Goal: Task Accomplishment & Management: Complete application form

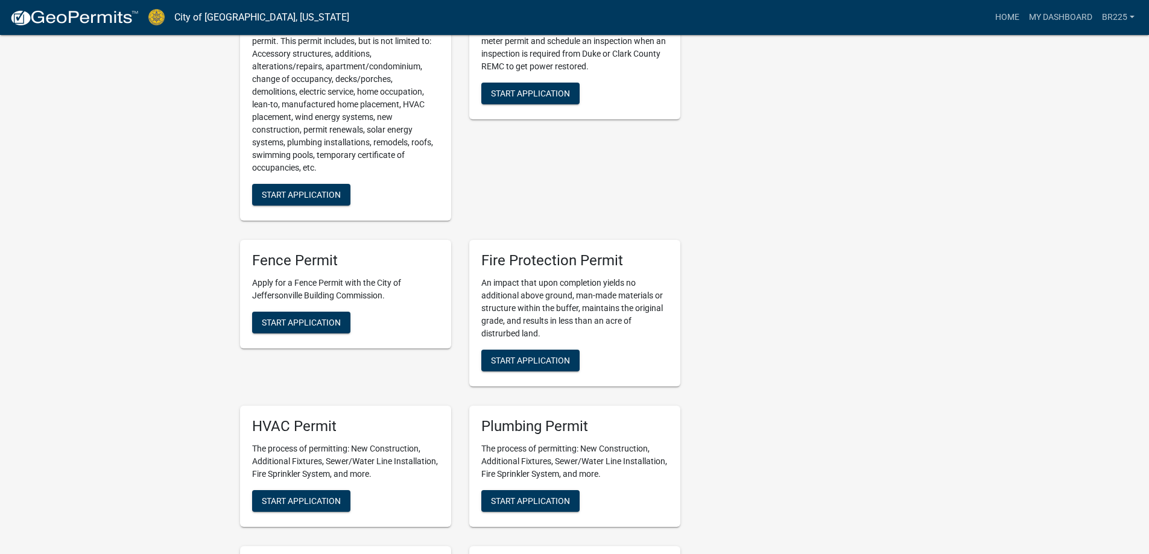
scroll to position [362, 0]
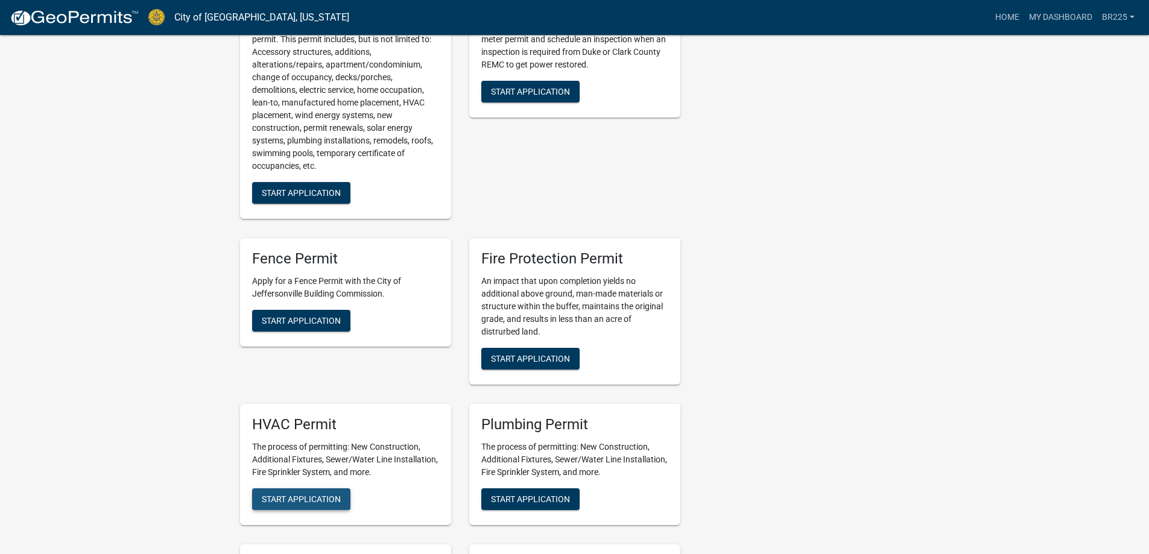
click at [282, 494] on span "Start Application" at bounding box center [301, 499] width 79 height 10
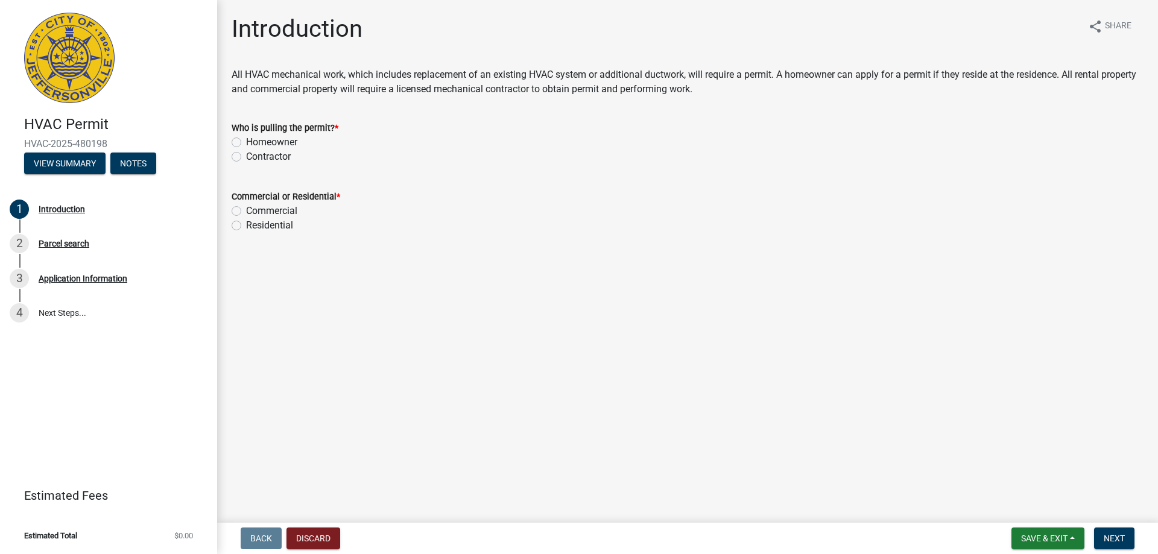
click at [246, 158] on label "Contractor" at bounding box center [268, 157] width 45 height 14
click at [246, 157] on input "Contractor" at bounding box center [250, 154] width 8 height 8
radio input "true"
click at [246, 227] on label "Residential" at bounding box center [269, 225] width 47 height 14
click at [246, 226] on input "Residential" at bounding box center [250, 222] width 8 height 8
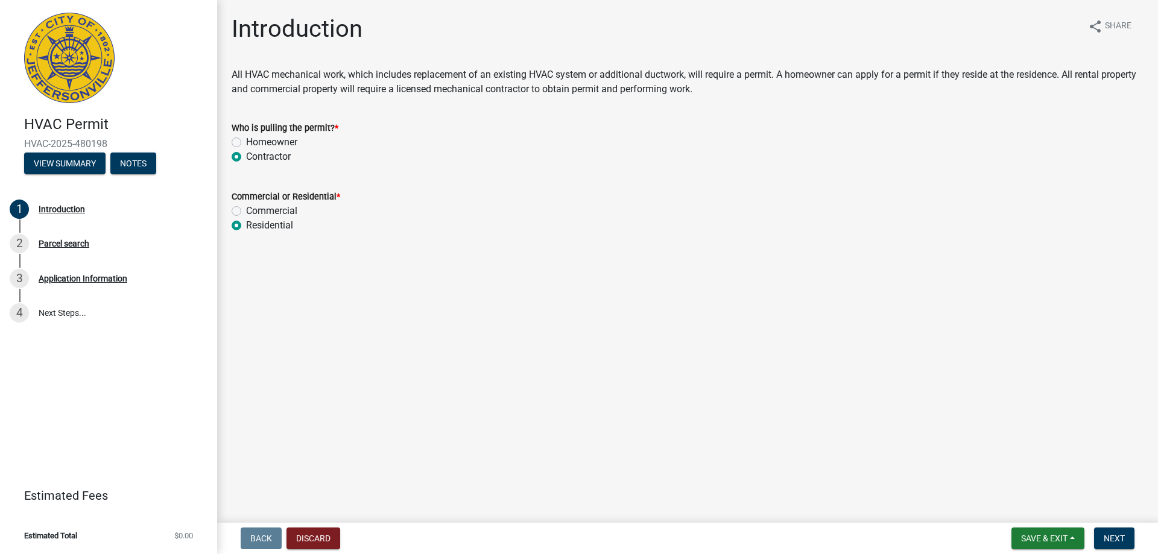
radio input "true"
click at [1120, 542] on span "Next" at bounding box center [1114, 539] width 21 height 10
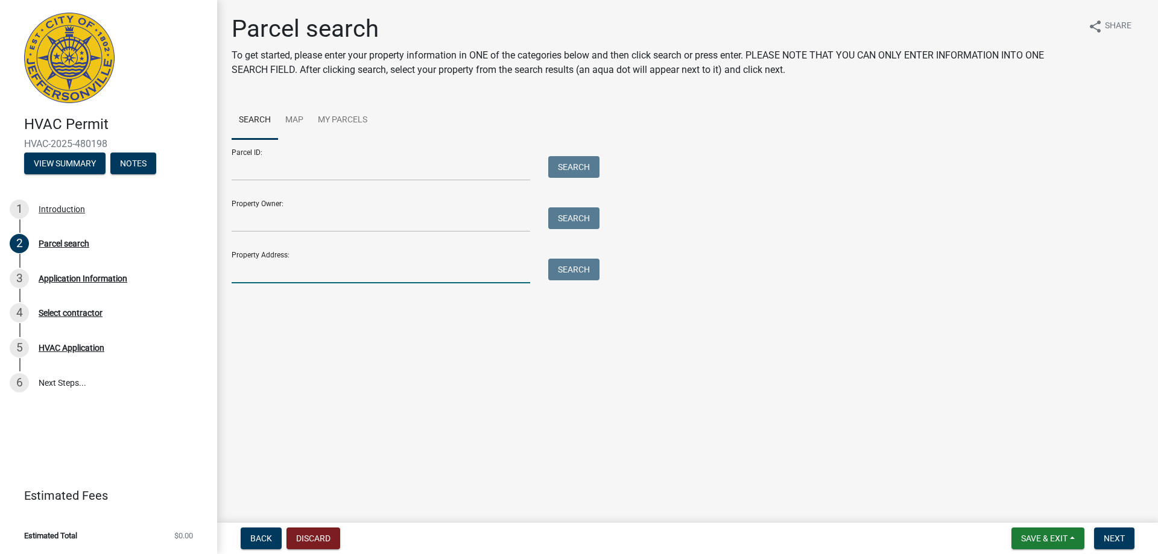
click at [250, 275] on input "Property Address:" at bounding box center [381, 271] width 299 height 25
click at [582, 274] on button "Search" at bounding box center [573, 270] width 51 height 22
click at [278, 271] on input "2023 Blue sky loop" at bounding box center [381, 271] width 299 height 25
type input "2023 Bluesky loop"
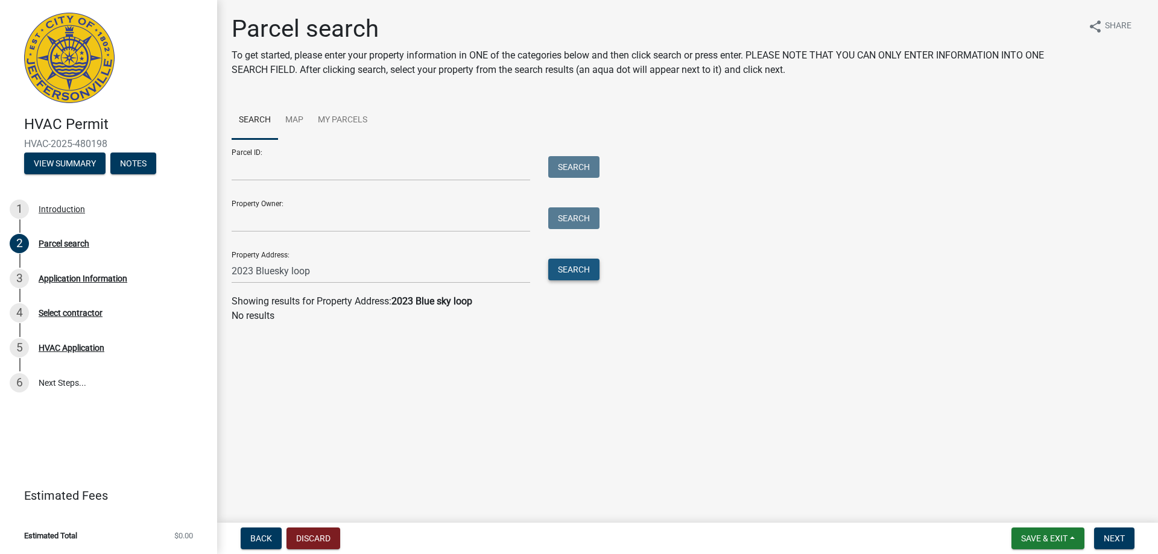
click at [582, 271] on button "Search" at bounding box center [573, 270] width 51 height 22
click at [252, 220] on input "Property Owner:" at bounding box center [381, 220] width 299 height 25
paste input "104202500253000039"
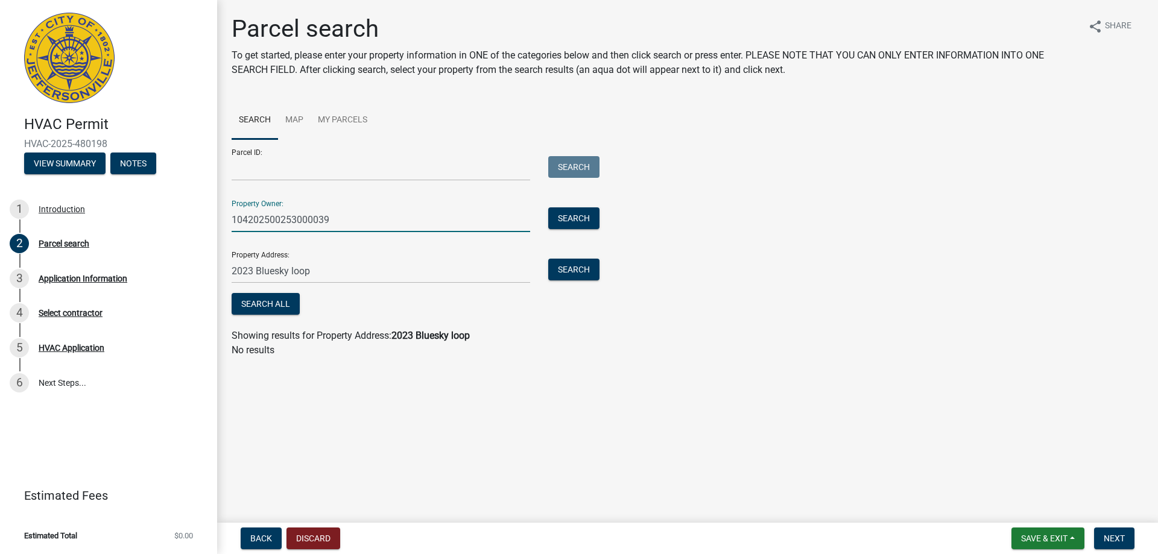
type input "104202500253000039"
drag, startPoint x: 319, startPoint y: 271, endPoint x: 227, endPoint y: 269, distance: 91.7
click at [228, 269] on div "2023 Bluesky loop" at bounding box center [381, 271] width 317 height 25
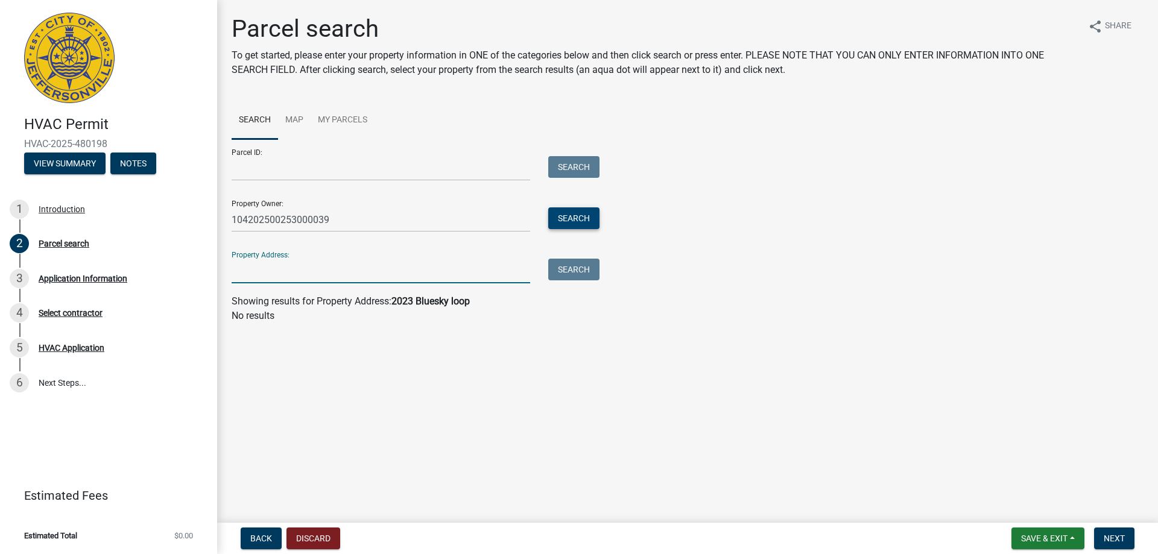
click at [571, 221] on button "Search" at bounding box center [573, 219] width 51 height 22
drag, startPoint x: 331, startPoint y: 218, endPoint x: 216, endPoint y: 213, distance: 115.3
click at [216, 213] on div "HVAC Permit HVAC-2025-480198 View Summary Notes 1 Introduction 2 Parcel search …" at bounding box center [579, 277] width 1158 height 554
click at [253, 277] on input "Property Address:" at bounding box center [381, 271] width 299 height 25
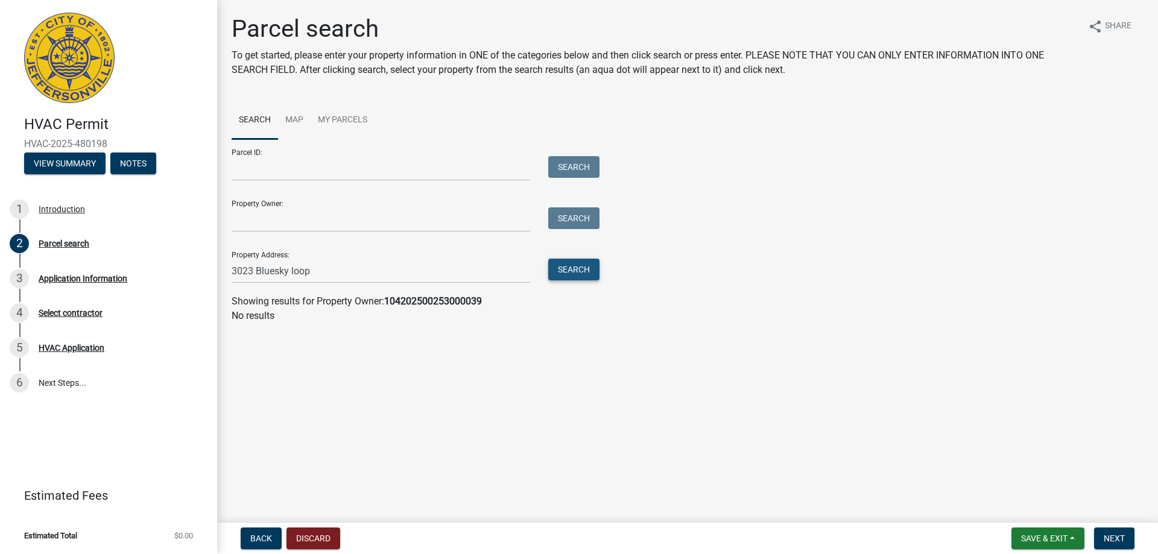
click at [580, 270] on button "Search" at bounding box center [573, 270] width 51 height 22
click at [275, 272] on input "3023 Bluesky loop" at bounding box center [381, 271] width 299 height 25
type input "3023 Blue sky loop"
click at [574, 274] on button "Search" at bounding box center [573, 270] width 51 height 22
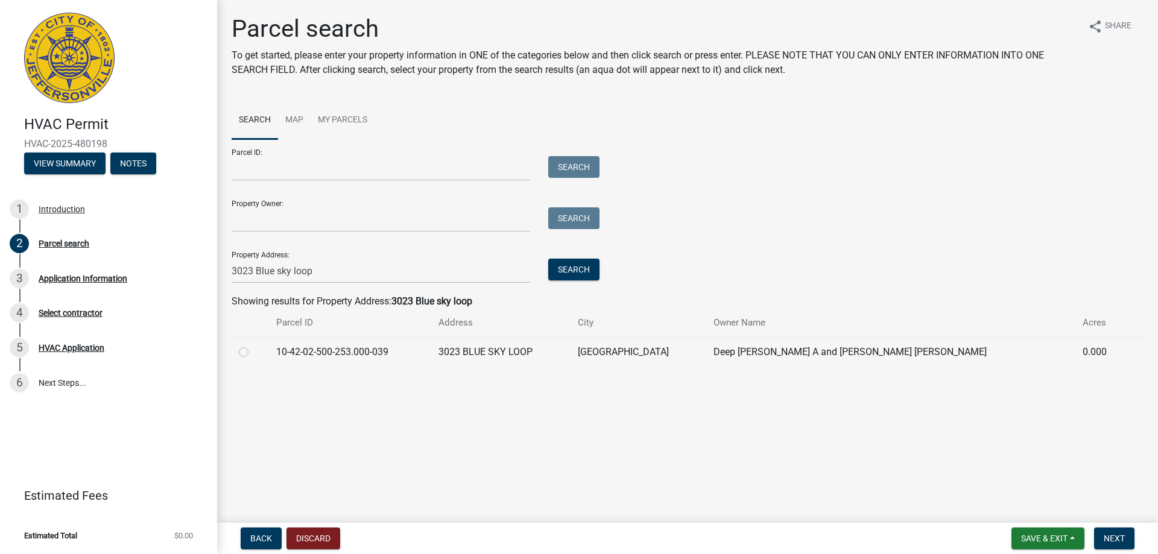
click at [253, 345] on label at bounding box center [253, 345] width 0 height 0
click at [253, 352] on input "radio" at bounding box center [257, 349] width 8 height 8
radio input "true"
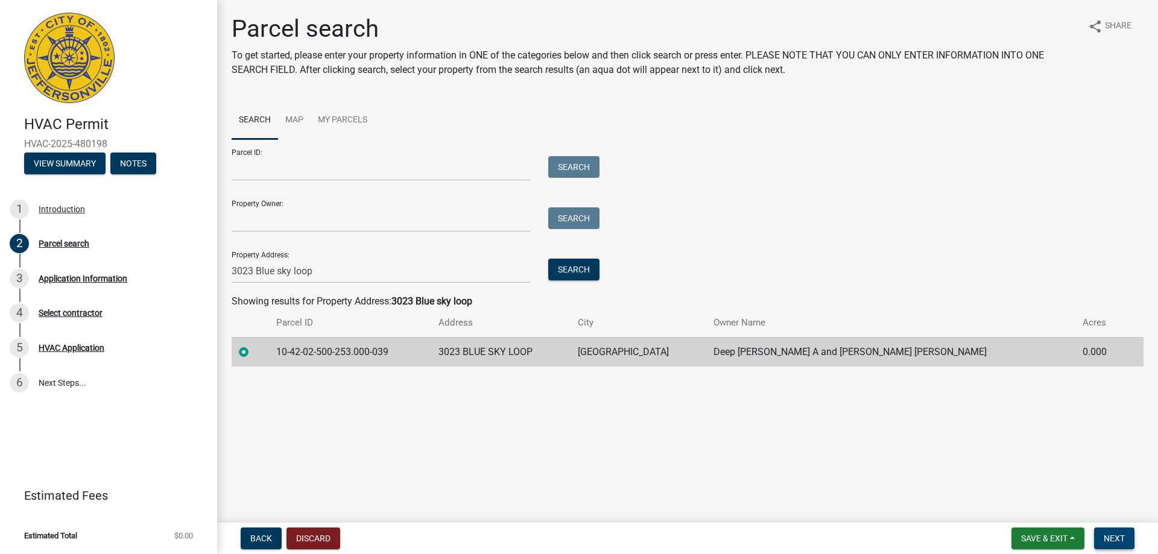
click at [1116, 539] on span "Next" at bounding box center [1114, 539] width 21 height 10
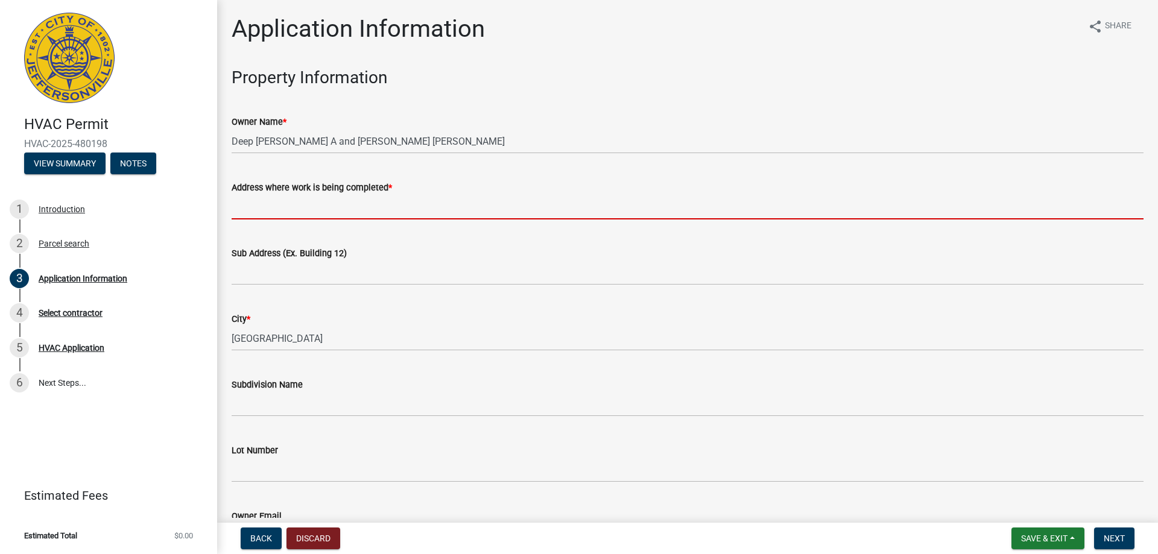
click at [295, 209] on input "Address where work is being completed *" at bounding box center [688, 207] width 912 height 25
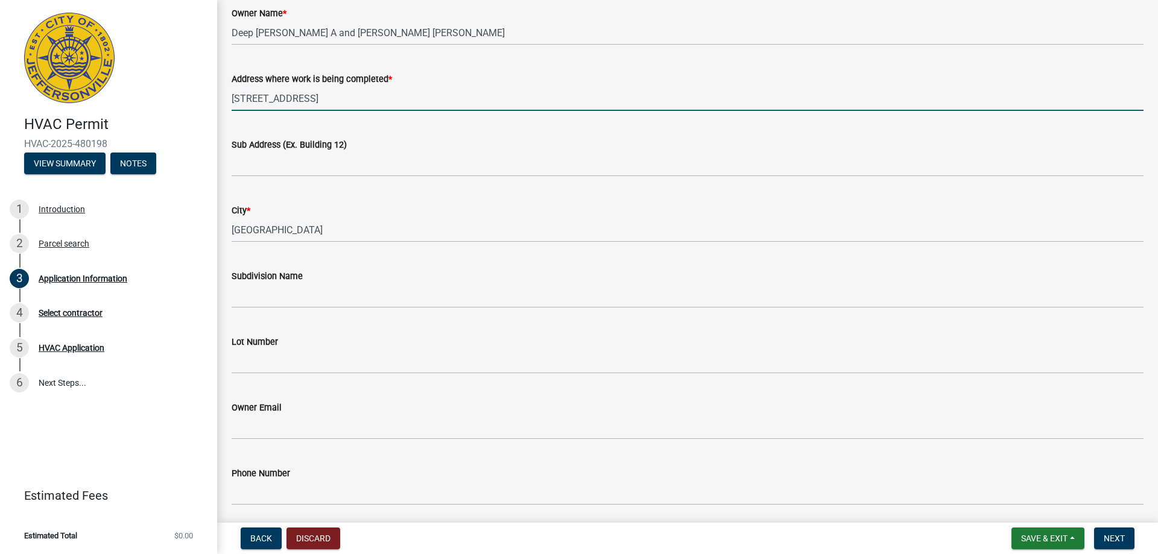
scroll to position [121, 0]
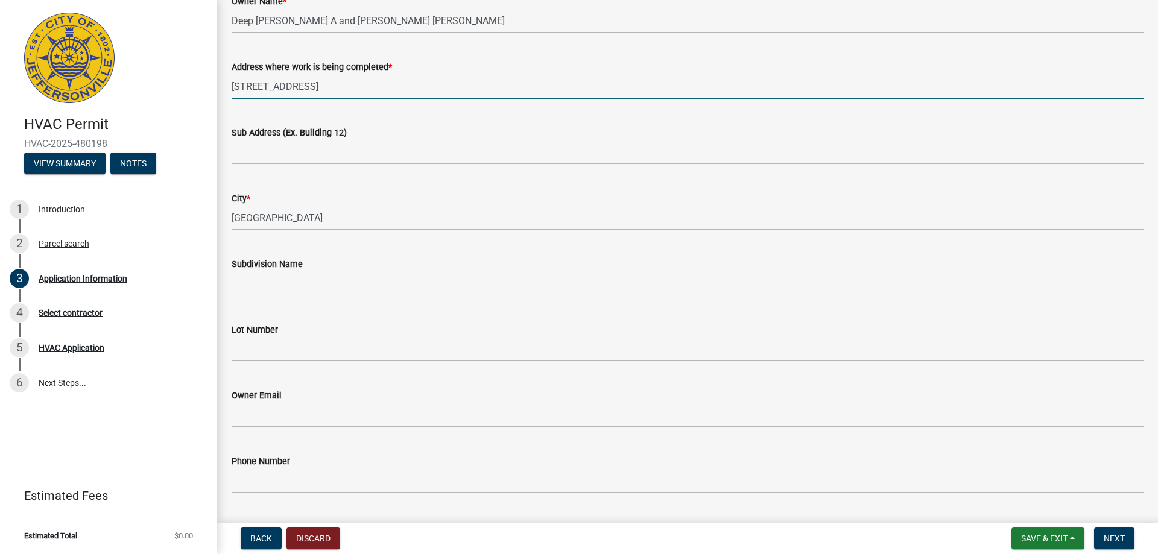
type input "[STREET_ADDRESS]"
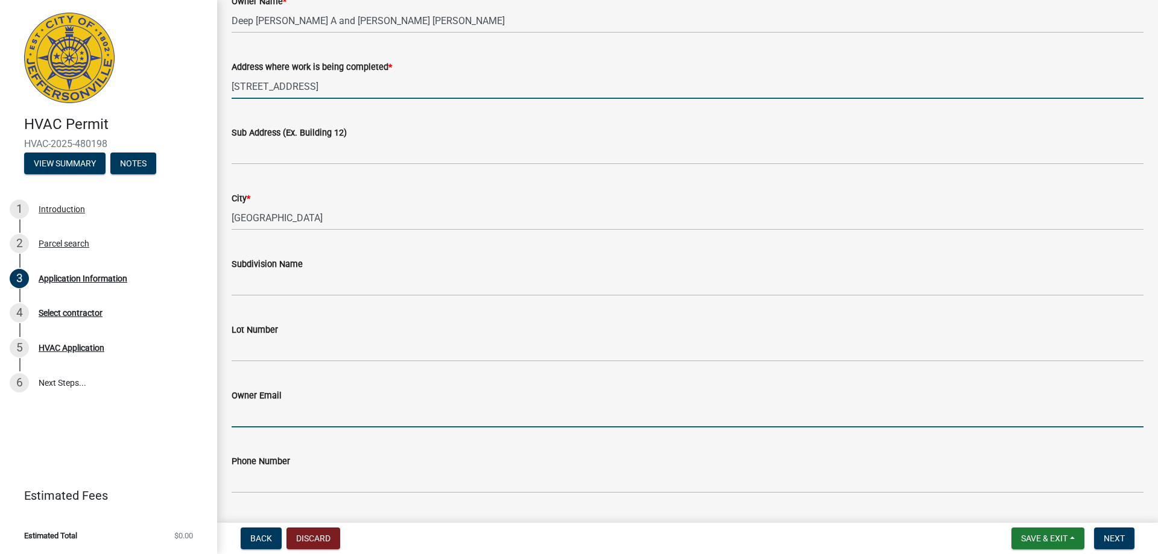
click at [323, 418] on input "Owner Email" at bounding box center [688, 415] width 912 height 25
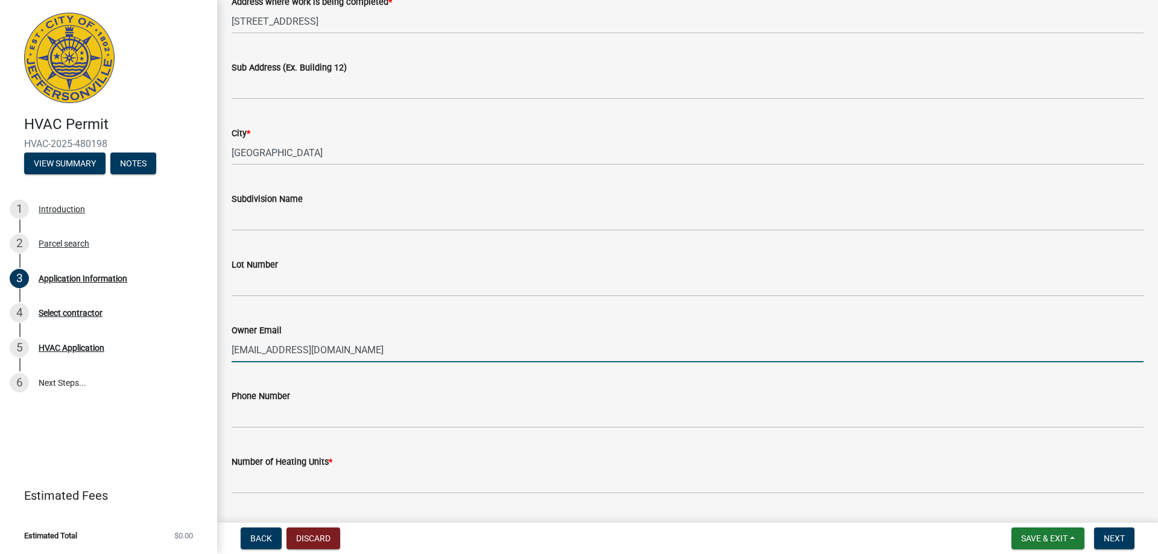
scroll to position [241, 0]
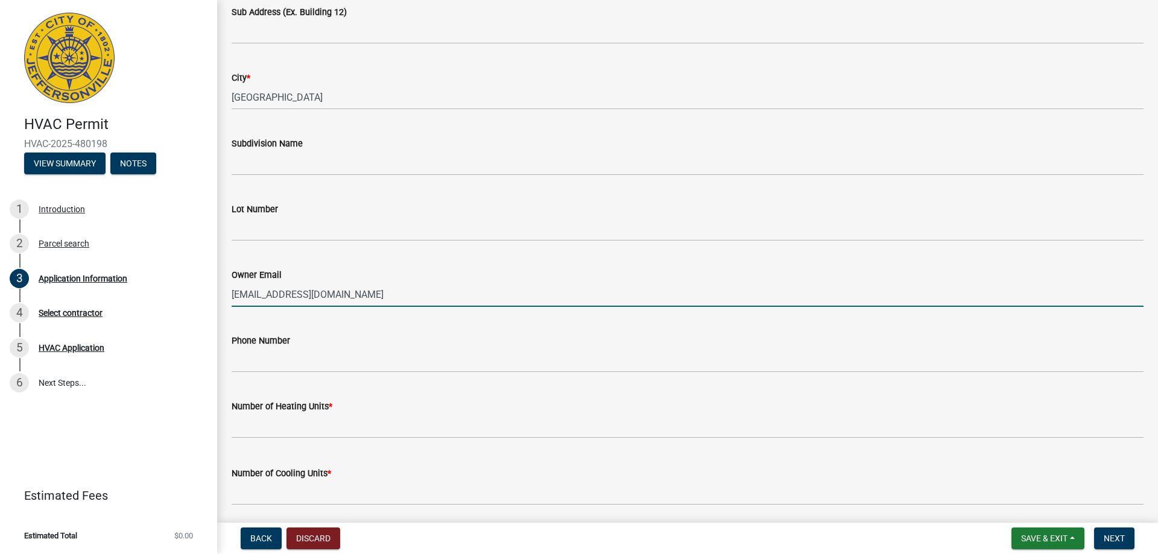
type input "[EMAIL_ADDRESS][DOMAIN_NAME]"
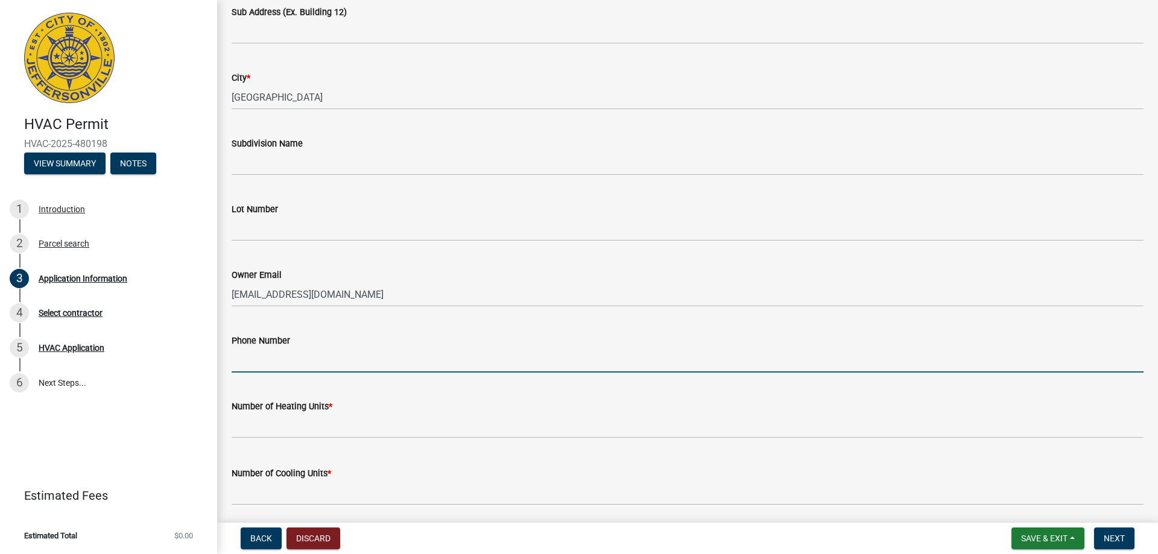
click at [256, 367] on input "Phone Number" at bounding box center [688, 360] width 912 height 25
type input "[PHONE_NUMBER]"
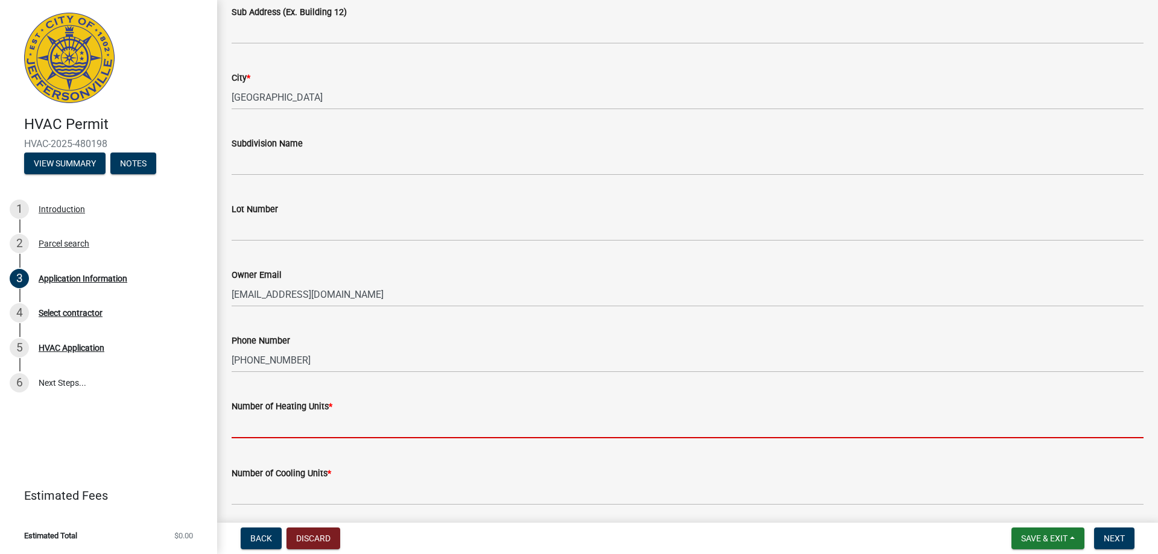
click at [303, 429] on input "text" at bounding box center [688, 426] width 912 height 25
type input "1"
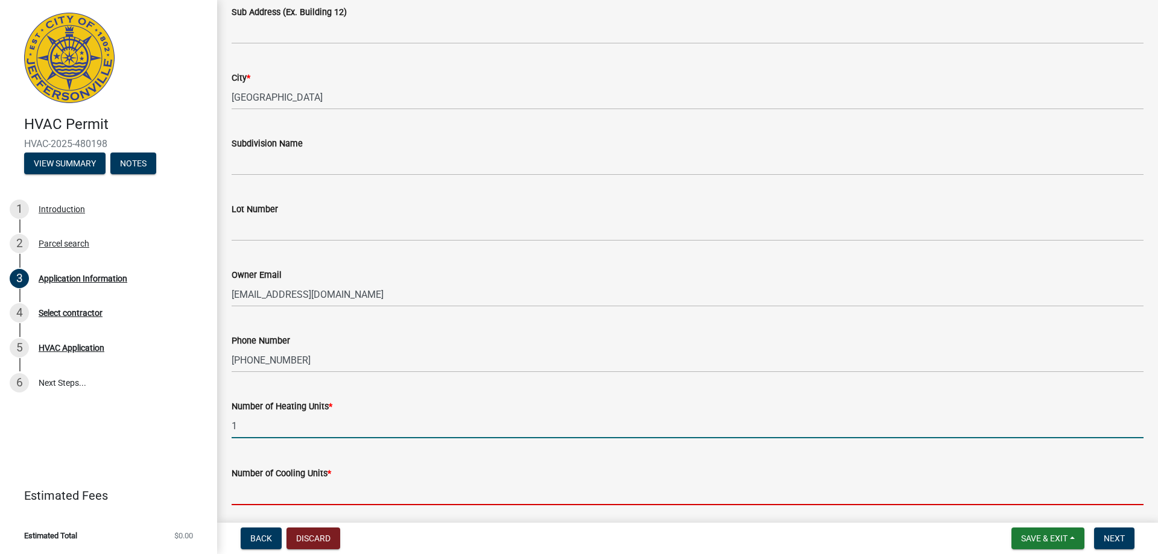
click at [287, 497] on input "text" at bounding box center [688, 493] width 912 height 25
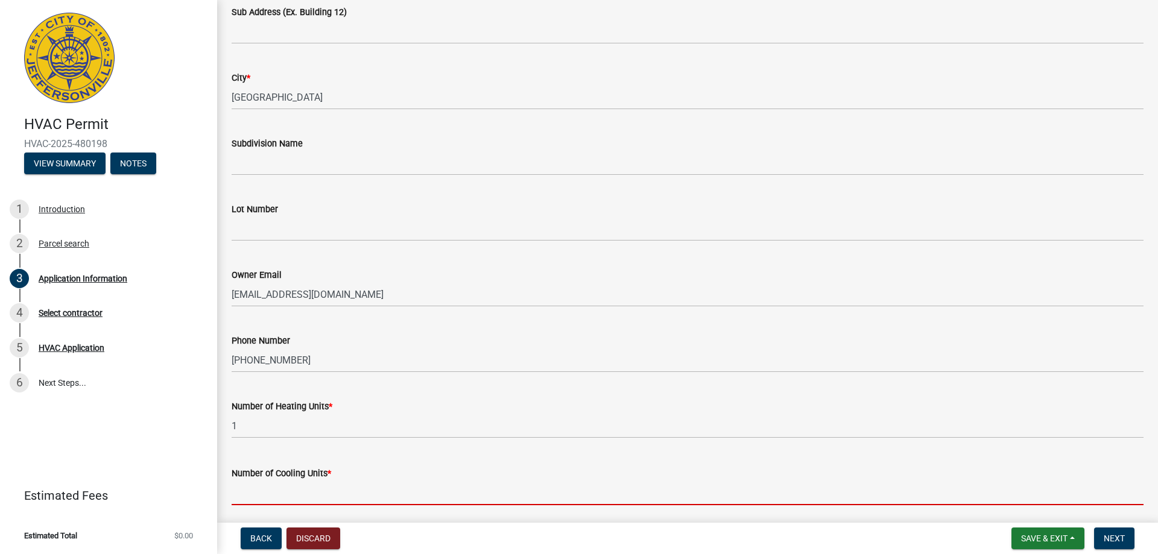
type input "1"
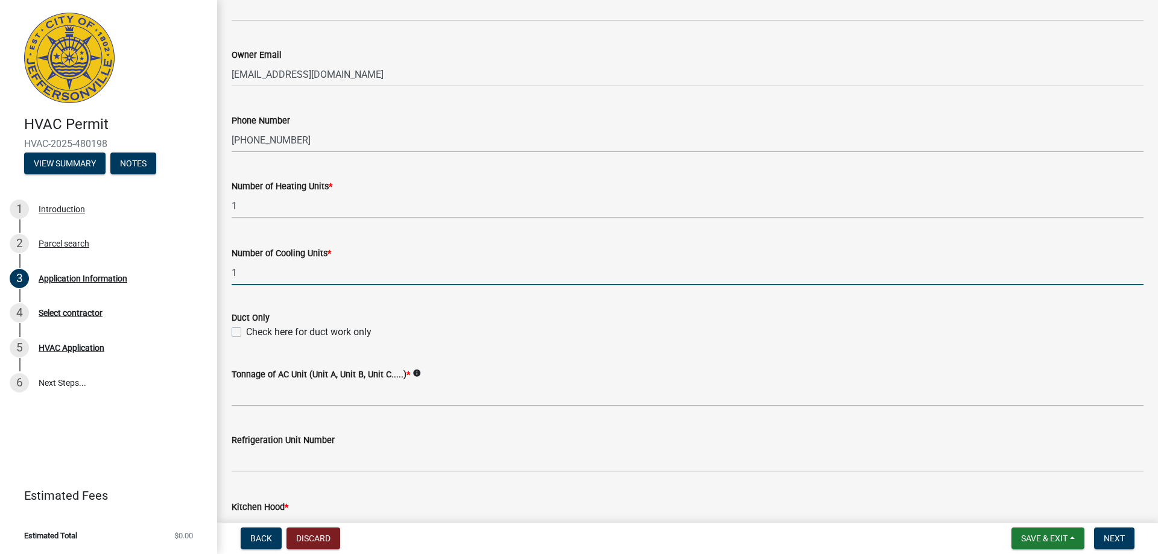
scroll to position [483, 0]
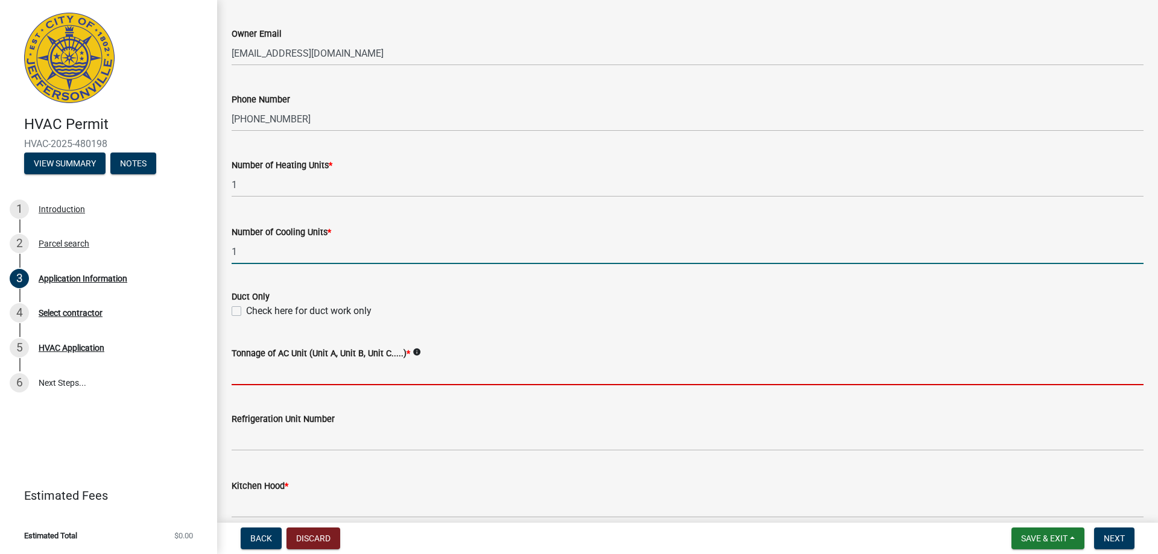
click at [399, 372] on input "Tonnage of AC Unit (Unit A, Unit B, Unit C.....) *" at bounding box center [688, 373] width 912 height 25
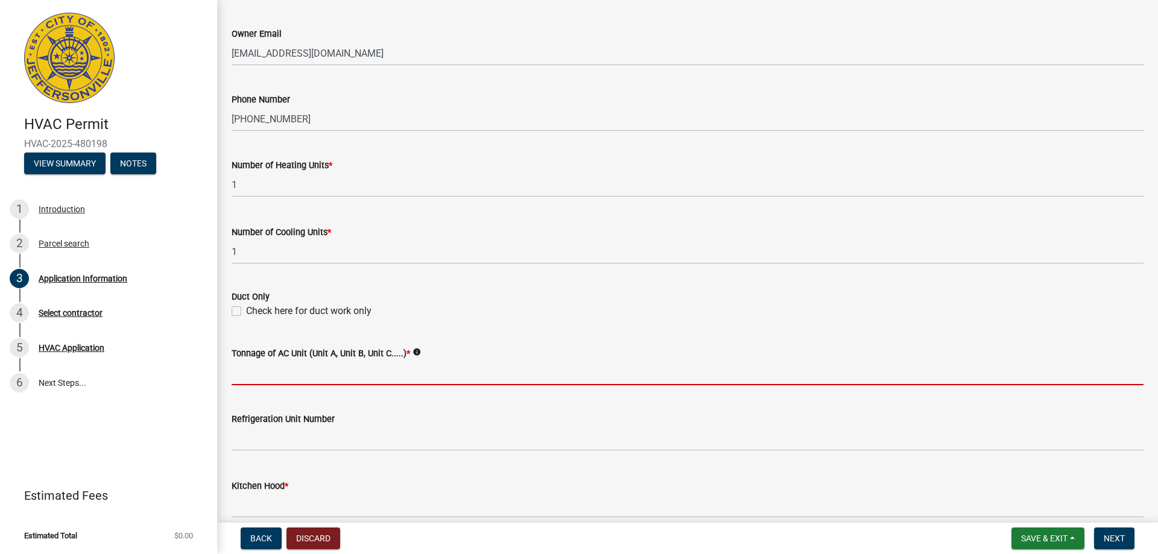
type input "2 ton"
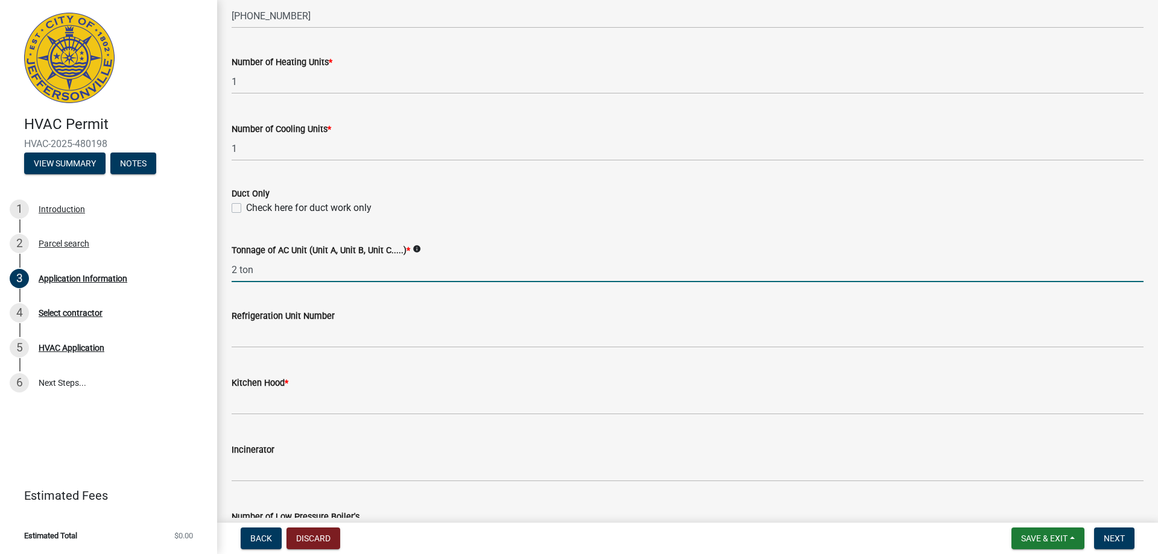
scroll to position [603, 0]
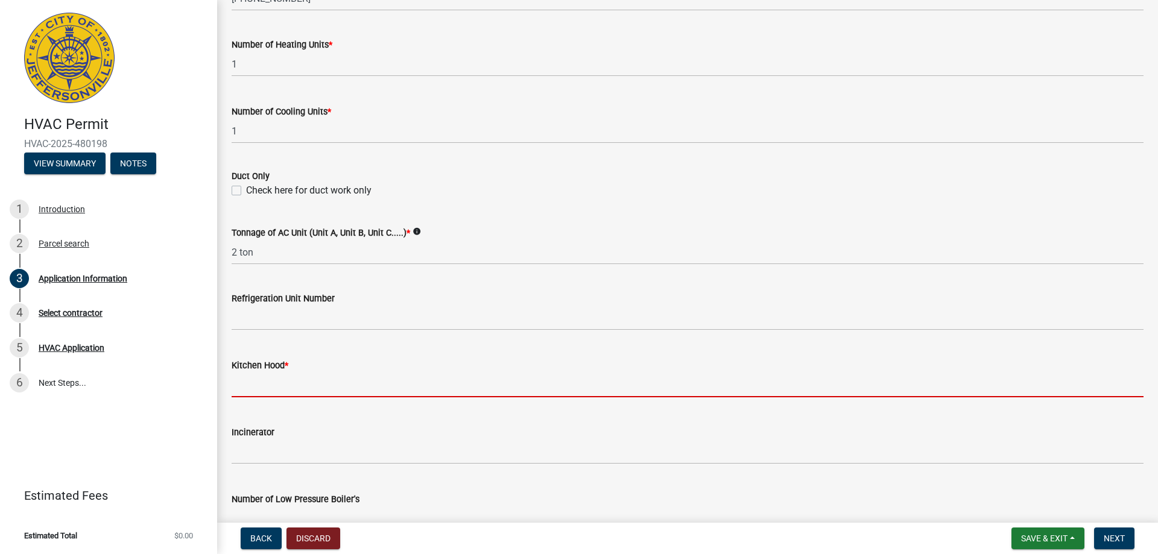
click at [327, 386] on input "text" at bounding box center [688, 385] width 912 height 25
type input "0"
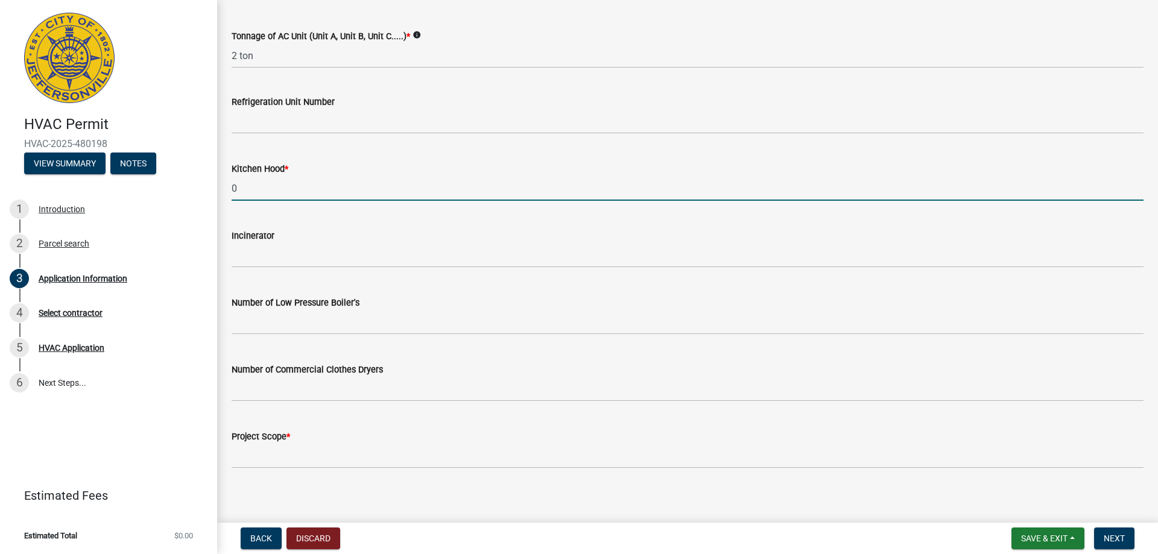
scroll to position [807, 0]
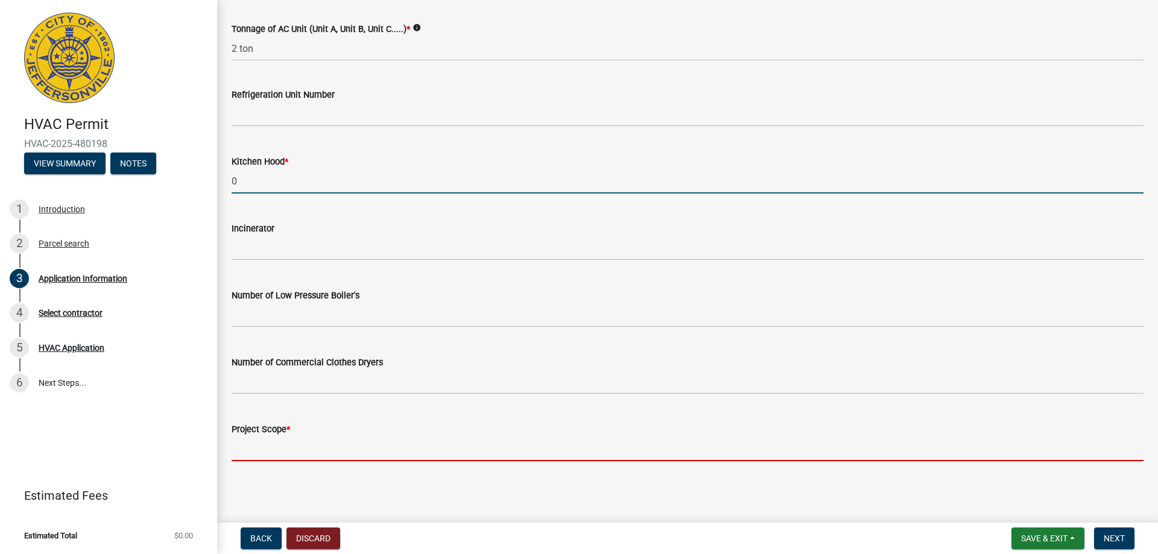
click at [330, 451] on input "Project Scope *" at bounding box center [688, 449] width 912 height 25
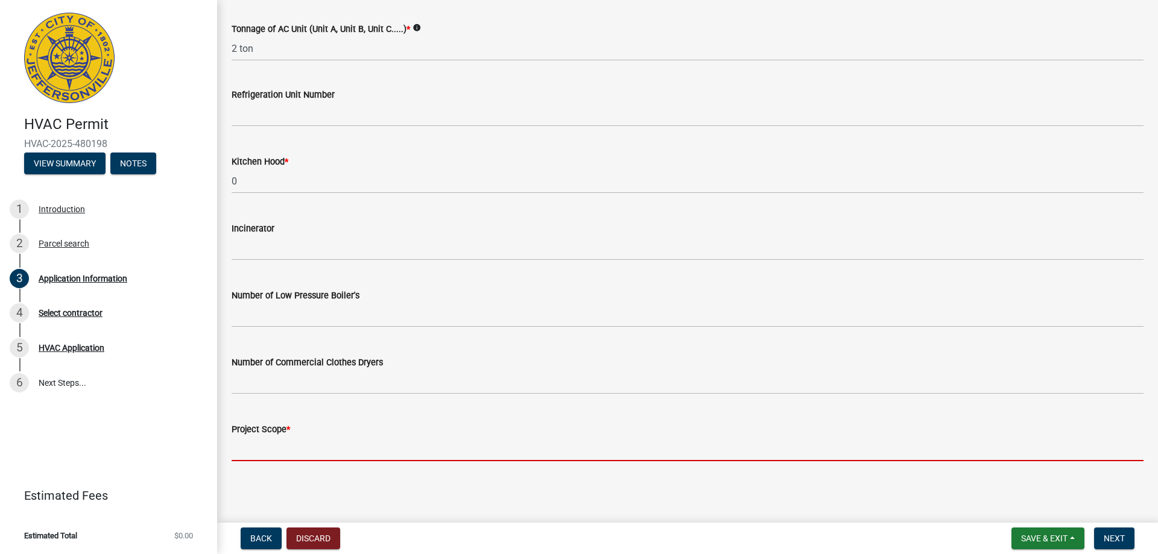
type input "replace furnace and ac"
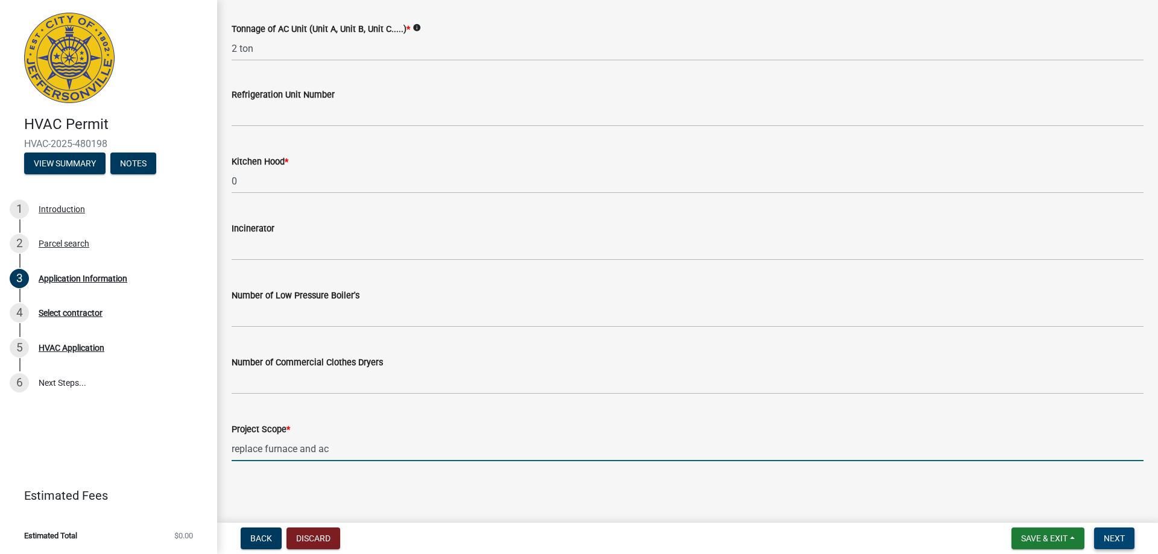
click at [1117, 542] on span "Next" at bounding box center [1114, 539] width 21 height 10
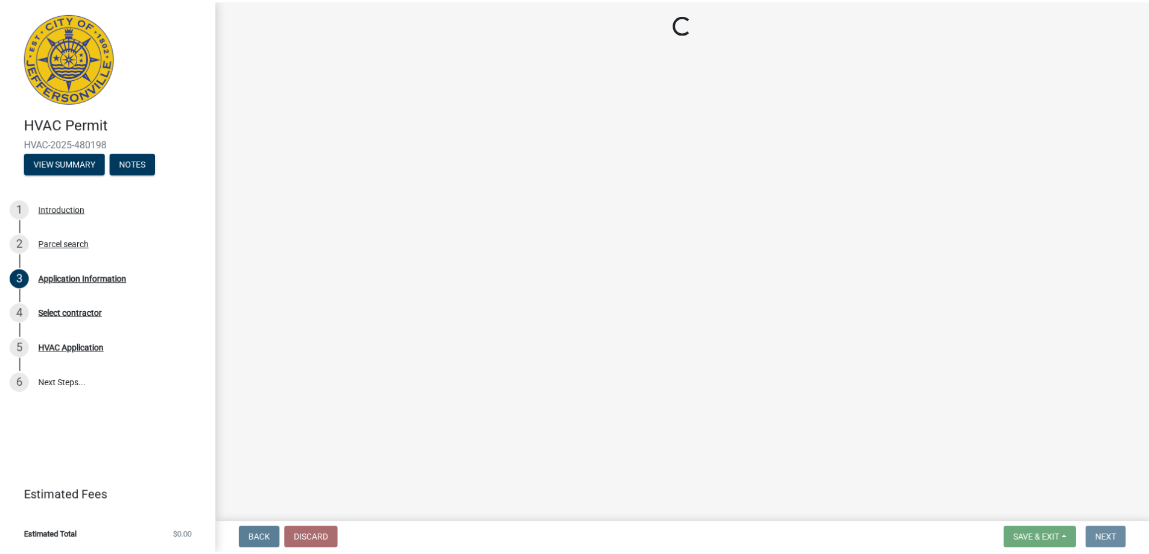
scroll to position [0, 0]
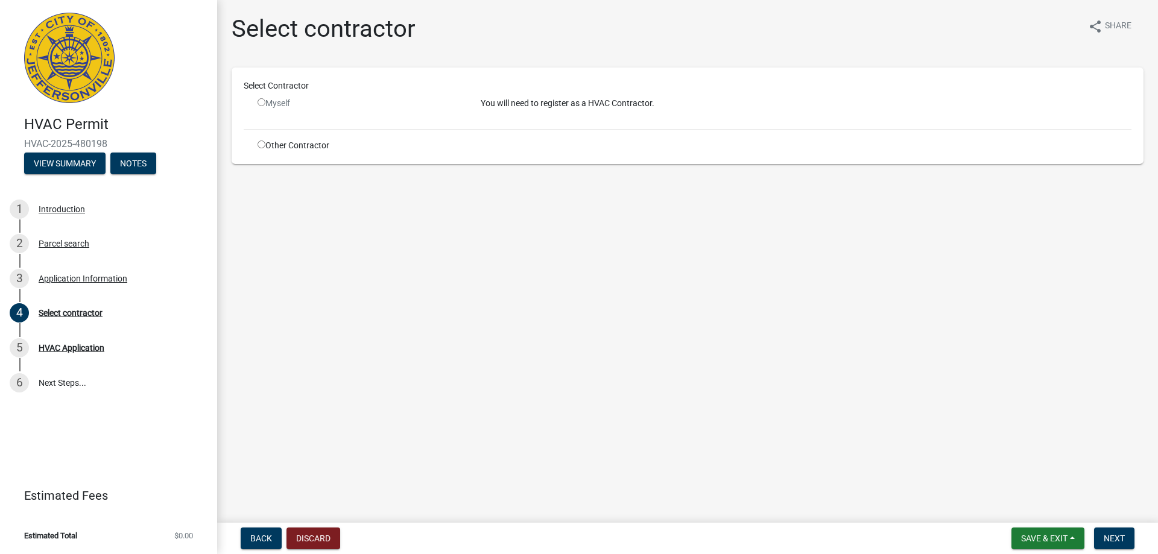
click at [264, 144] on input "radio" at bounding box center [262, 145] width 8 height 8
radio input "true"
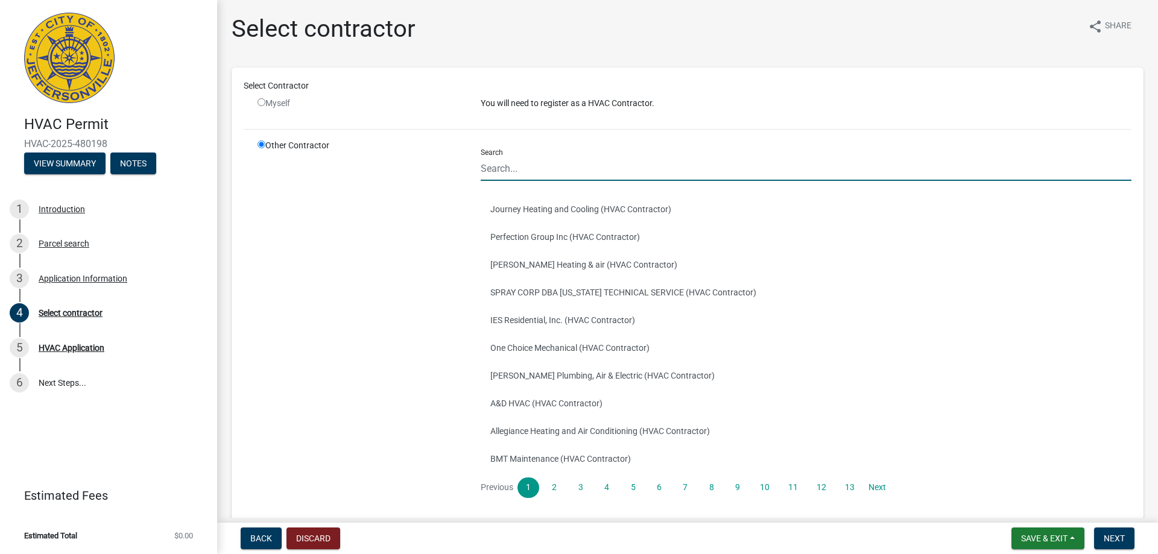
click at [513, 168] on input "Search" at bounding box center [806, 168] width 651 height 25
type input "BJ"
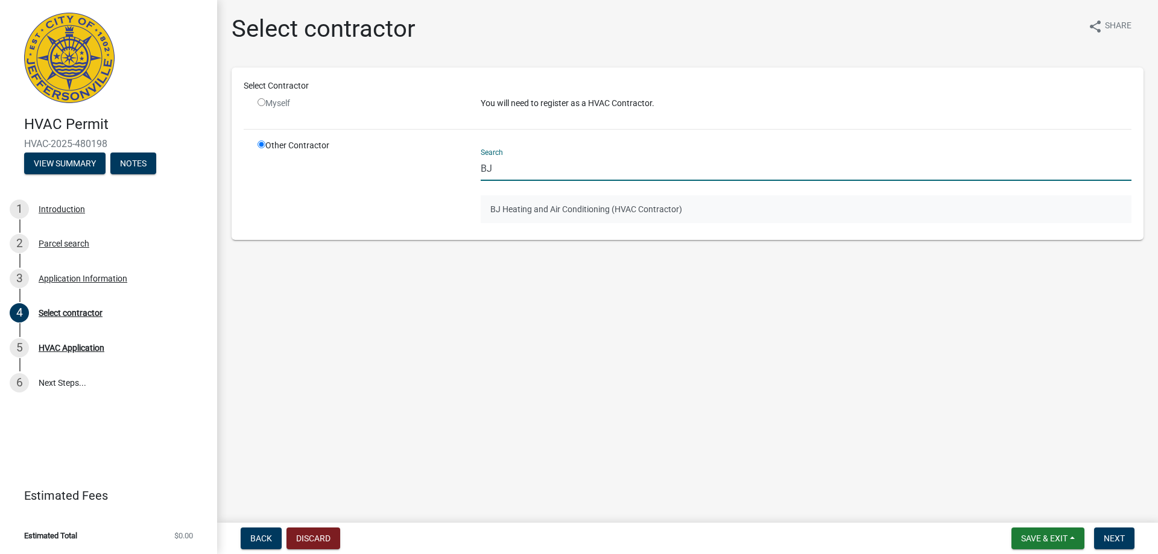
click at [545, 212] on button "BJ Heating and Air Conditioning (HVAC Contractor)" at bounding box center [806, 209] width 651 height 28
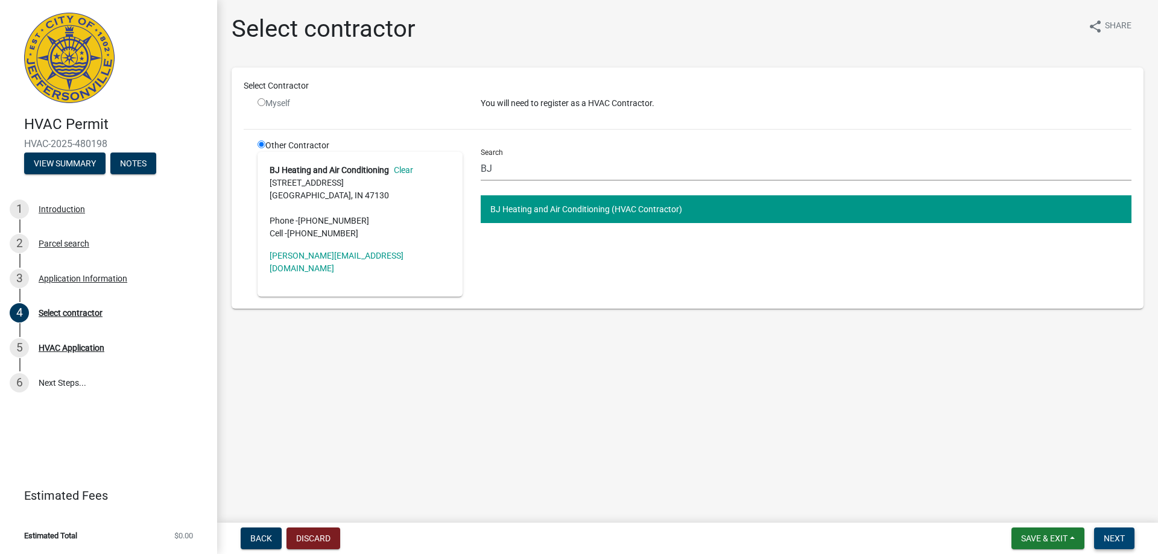
click at [1118, 535] on span "Next" at bounding box center [1114, 539] width 21 height 10
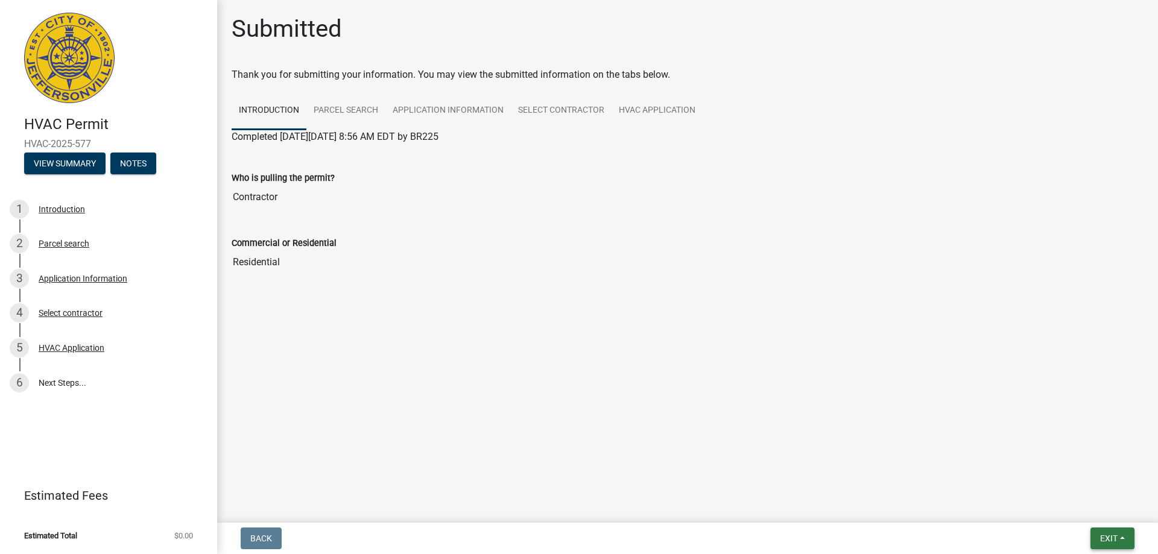
click at [1103, 537] on span "Exit" at bounding box center [1108, 539] width 17 height 10
click at [1076, 507] on button "Save & Exit" at bounding box center [1086, 507] width 97 height 29
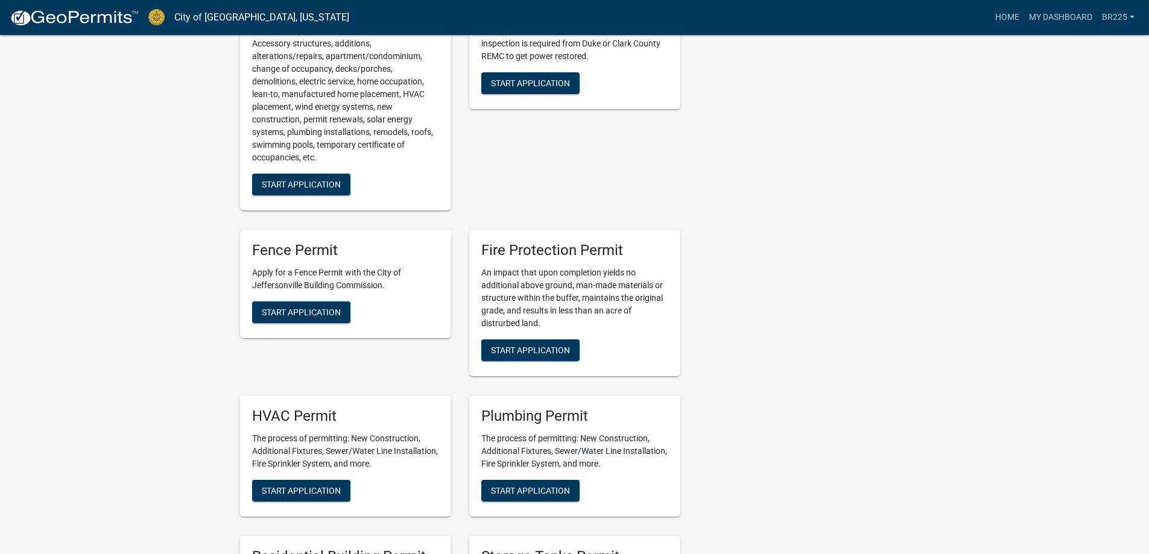
scroll to position [543, 0]
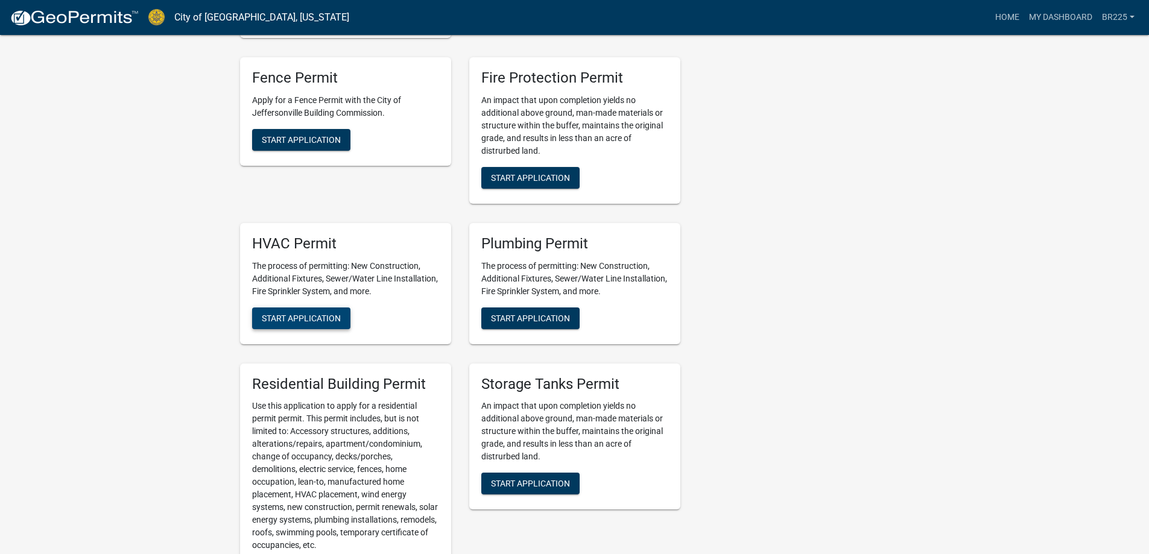
click at [319, 312] on button "Start Application" at bounding box center [301, 319] width 98 height 22
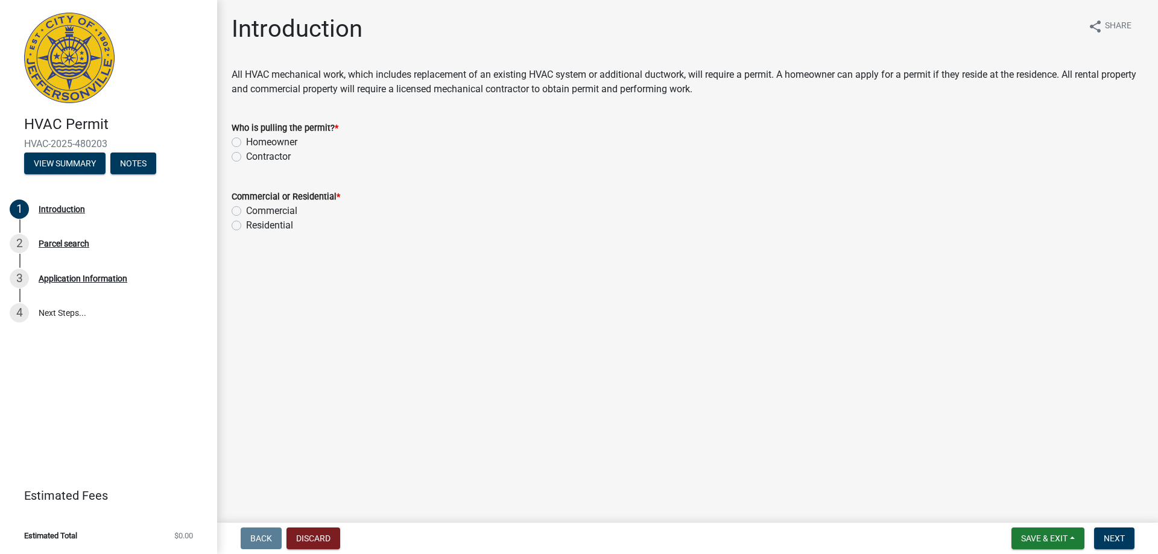
click at [246, 157] on label "Contractor" at bounding box center [268, 157] width 45 height 14
click at [246, 157] on input "Contractor" at bounding box center [250, 154] width 8 height 8
radio input "true"
click at [246, 224] on label "Residential" at bounding box center [269, 225] width 47 height 14
click at [246, 224] on input "Residential" at bounding box center [250, 222] width 8 height 8
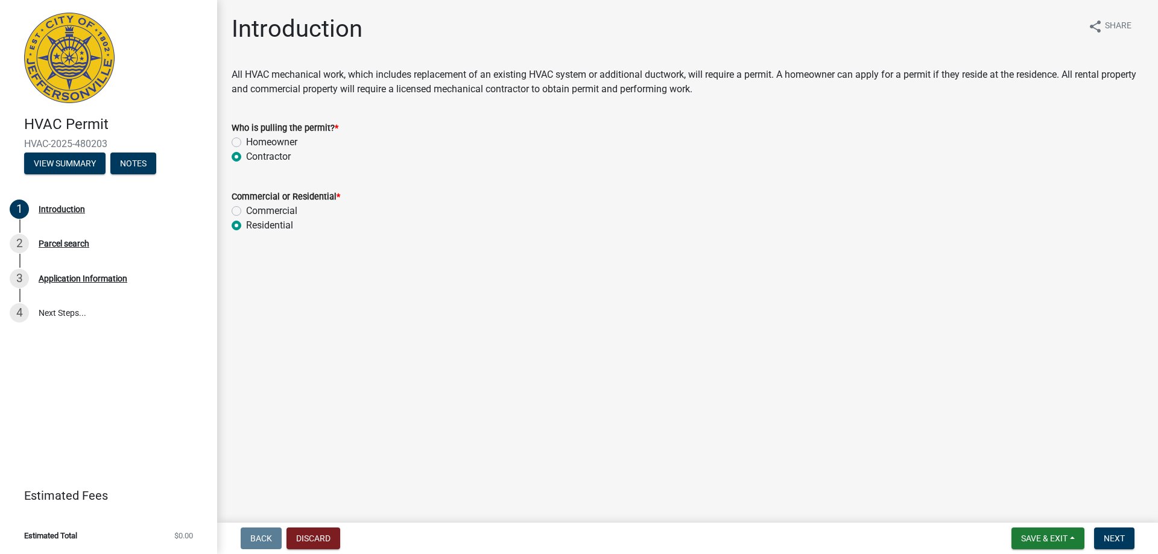
radio input "true"
click at [1114, 541] on span "Next" at bounding box center [1114, 539] width 21 height 10
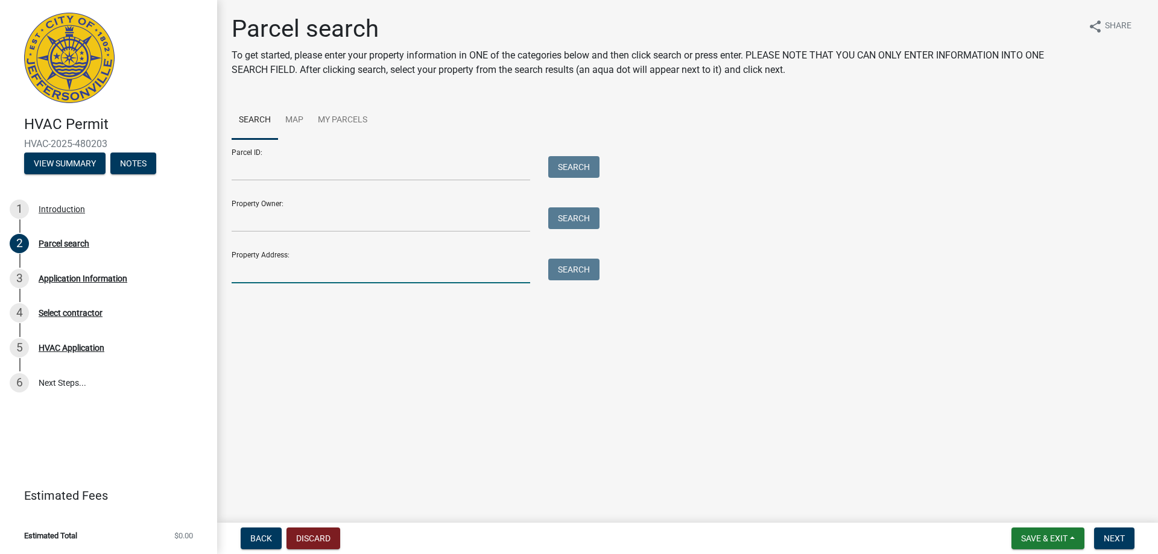
click at [292, 268] on input "Property Address:" at bounding box center [381, 271] width 299 height 25
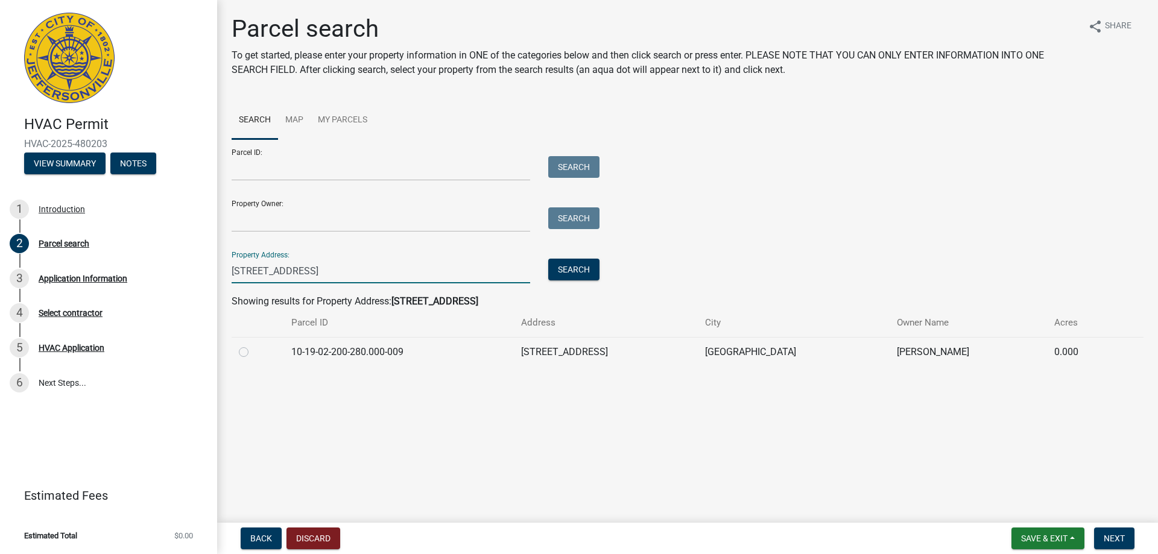
type input "[STREET_ADDRESS]"
click at [253, 345] on label at bounding box center [253, 345] width 0 height 0
click at [253, 353] on input "radio" at bounding box center [257, 349] width 8 height 8
radio input "true"
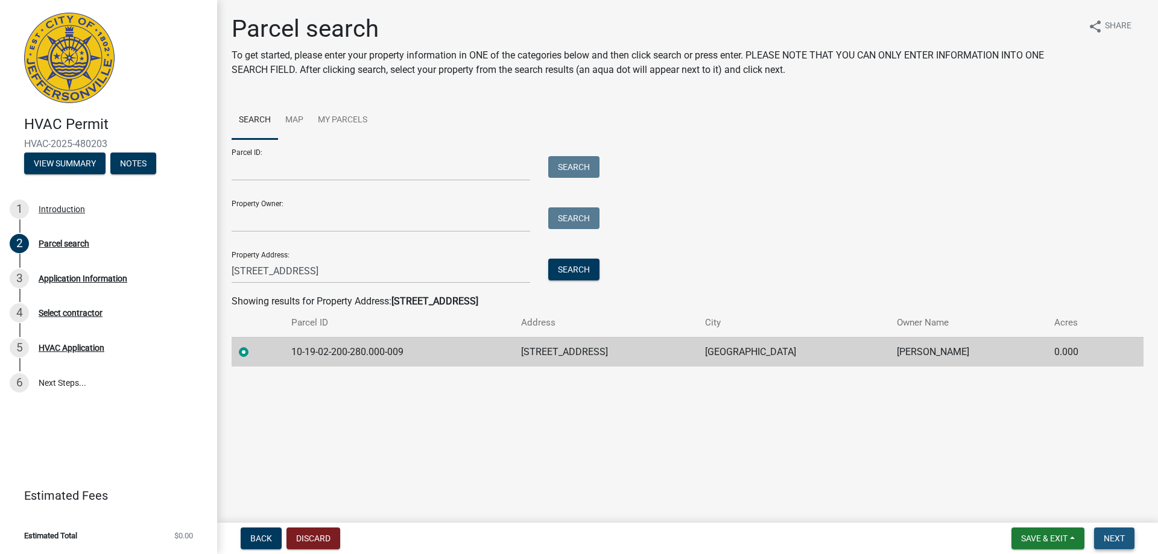
click at [1121, 540] on span "Next" at bounding box center [1114, 539] width 21 height 10
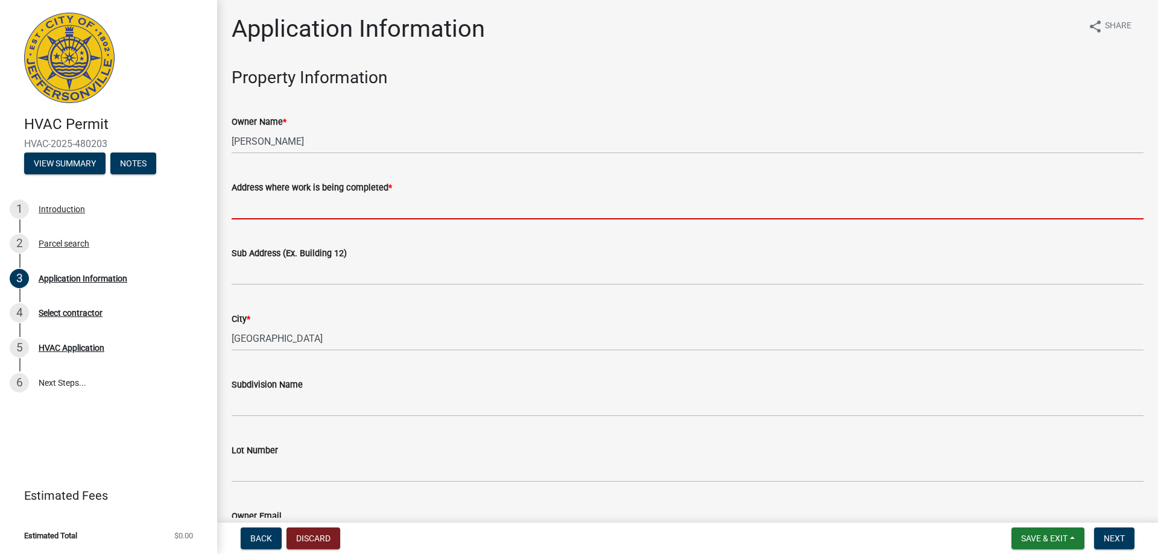
click at [299, 206] on input "Address where work is being completed *" at bounding box center [688, 207] width 912 height 25
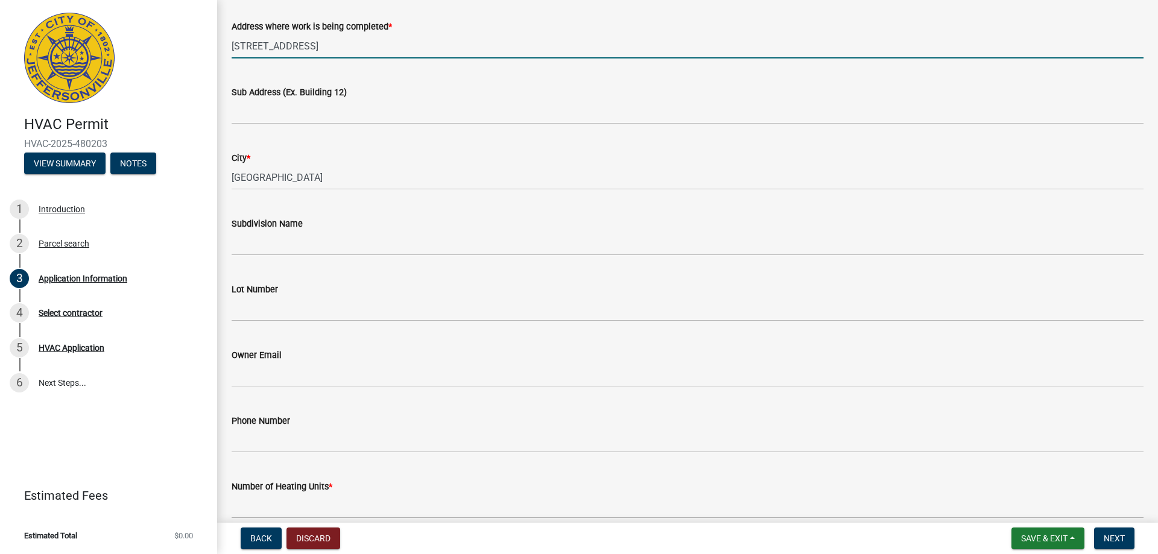
scroll to position [181, 0]
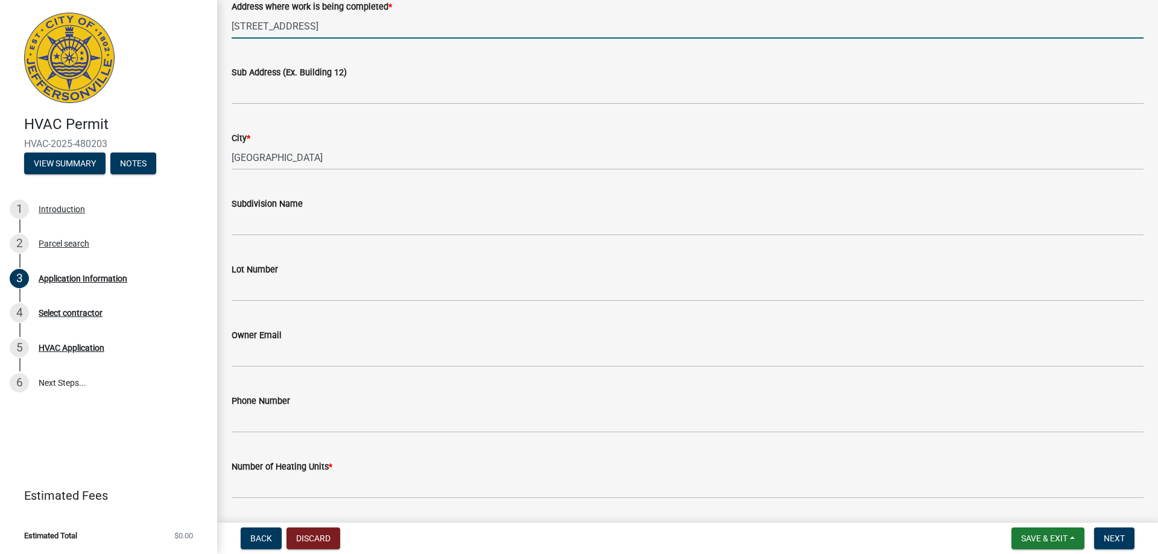
type input "[STREET_ADDRESS]"
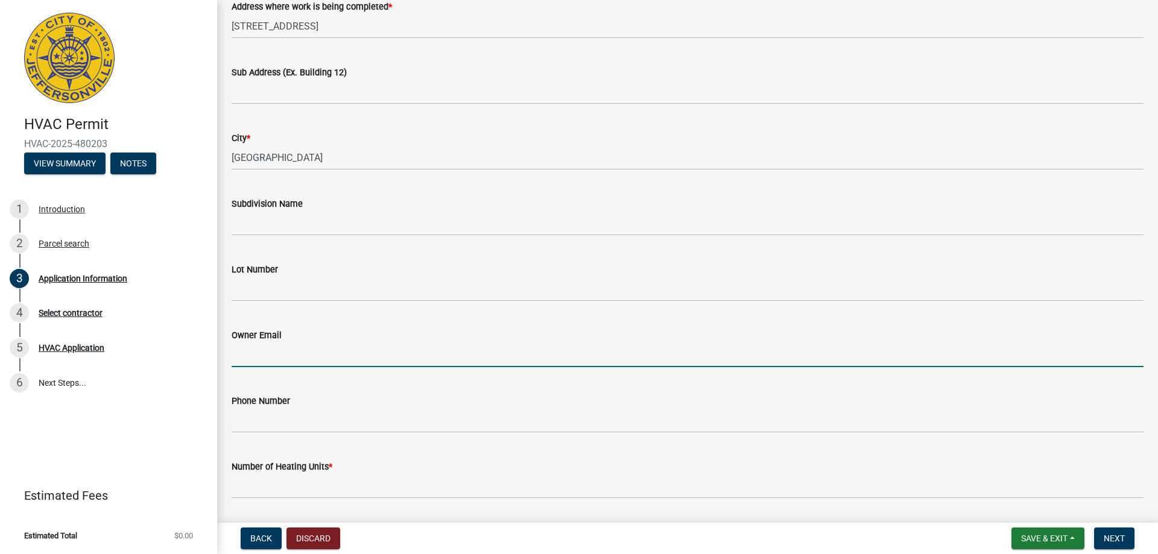
click at [323, 360] on input "Owner Email" at bounding box center [688, 355] width 912 height 25
type input "[EMAIL_ADDRESS][DOMAIN_NAME]"
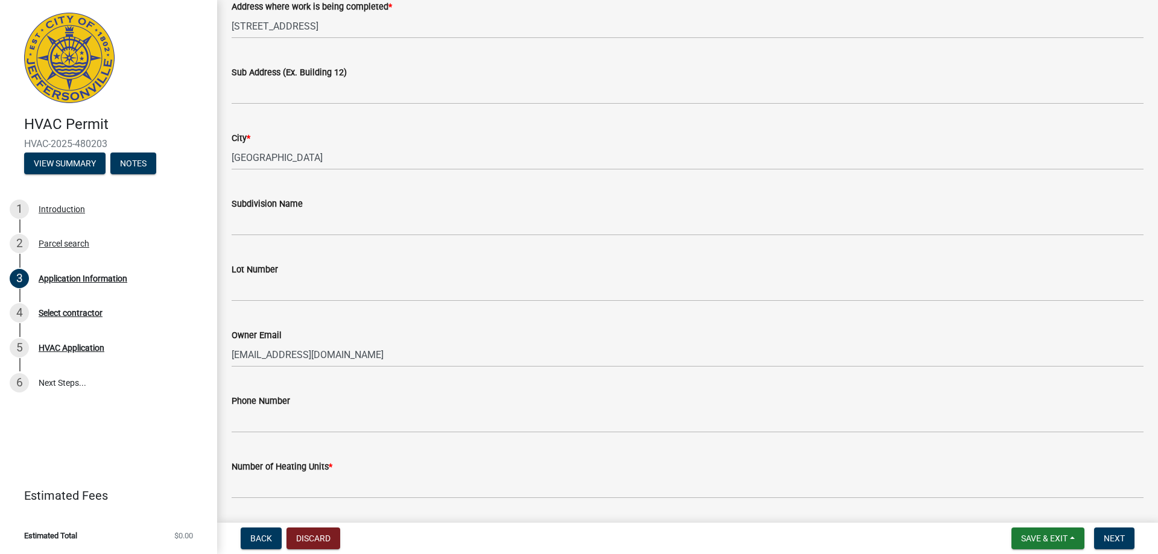
click at [301, 436] on wm-data-entity-input "Phone Number" at bounding box center [688, 410] width 912 height 66
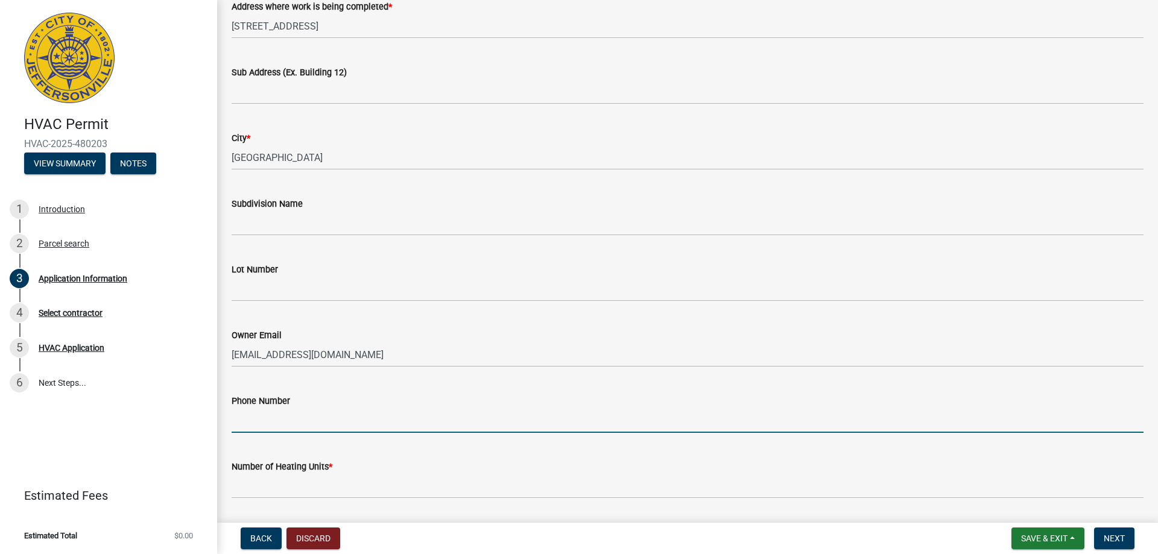
click at [302, 427] on input "Phone Number" at bounding box center [688, 420] width 912 height 25
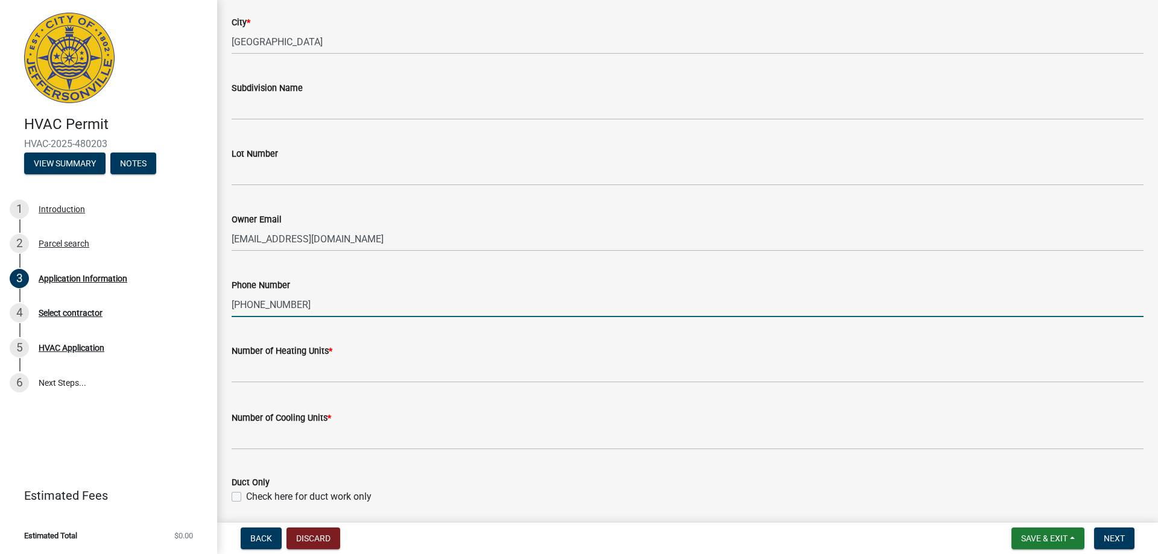
scroll to position [302, 0]
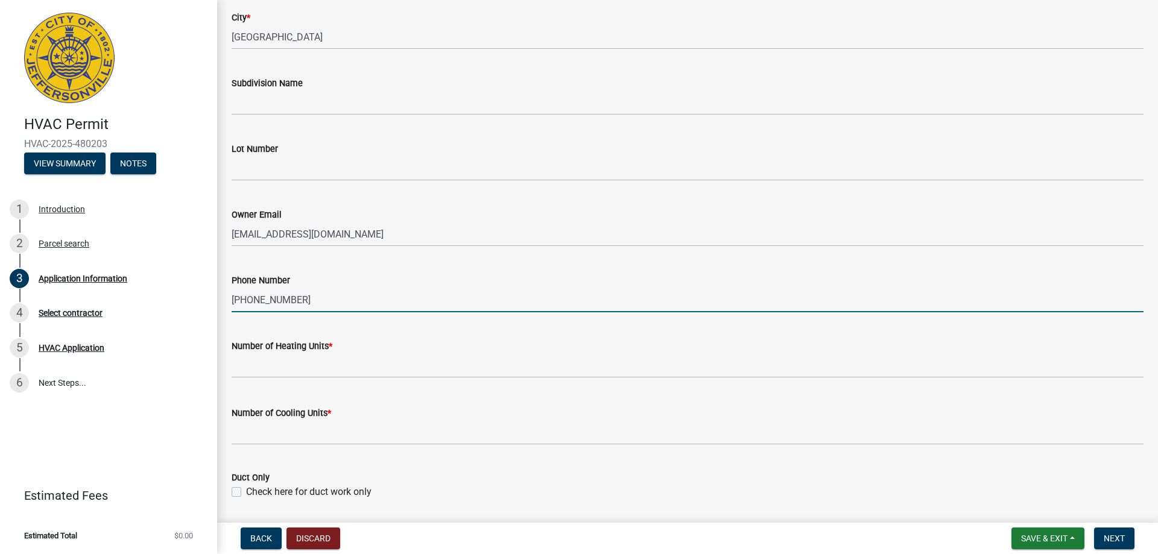
type input "[PHONE_NUMBER]"
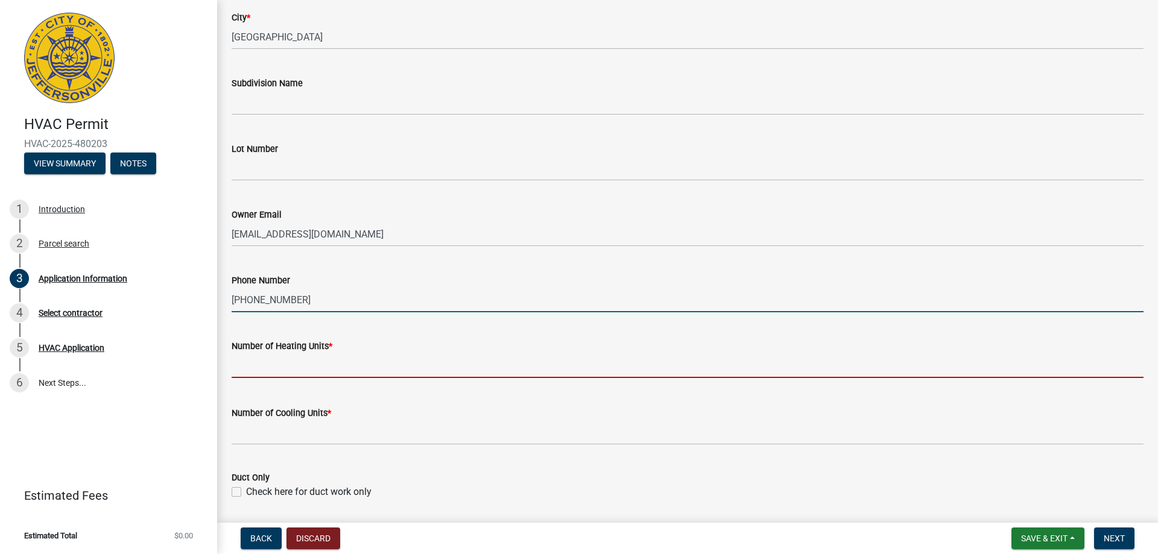
click at [337, 373] on input "text" at bounding box center [688, 365] width 912 height 25
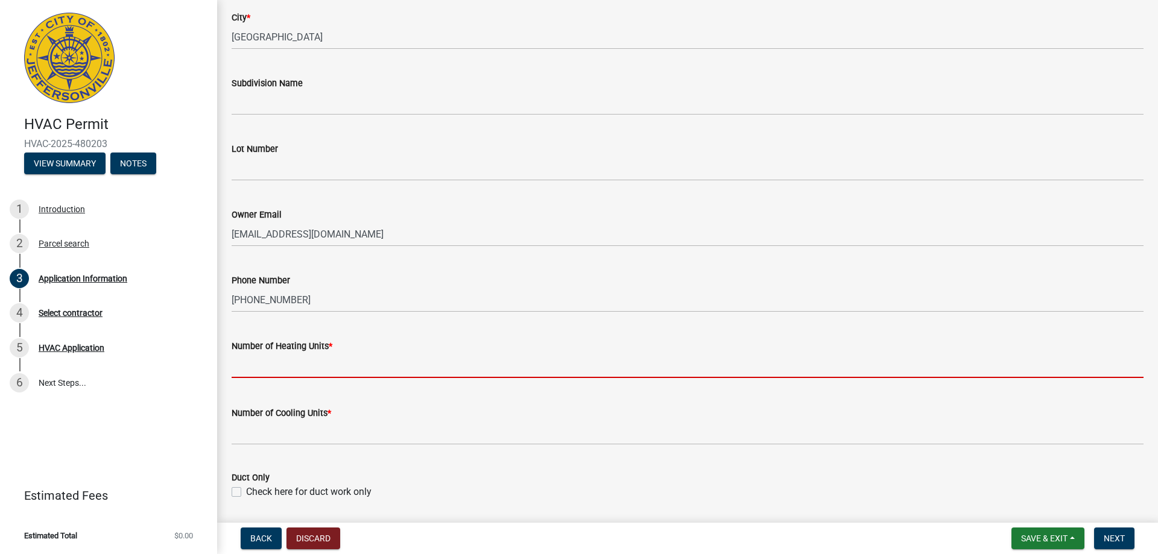
type input "1"
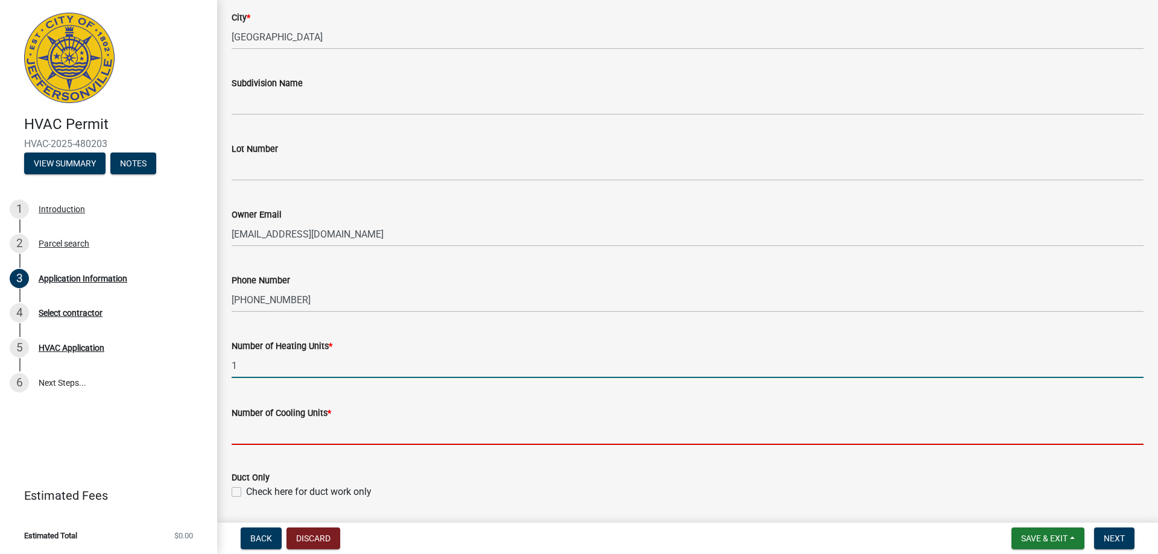
click at [319, 444] on input "text" at bounding box center [688, 432] width 912 height 25
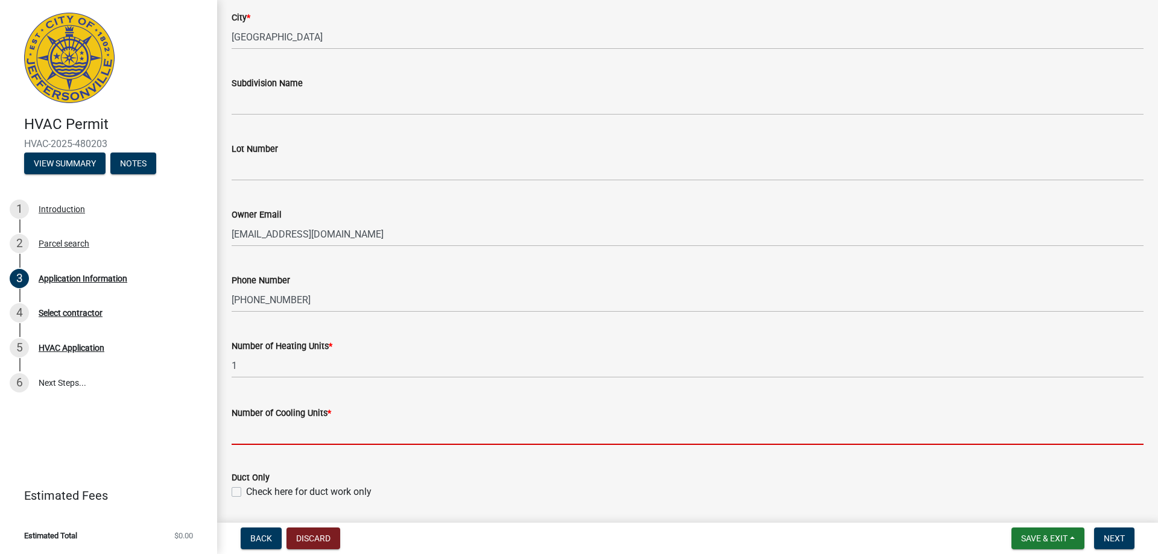
type input "1"
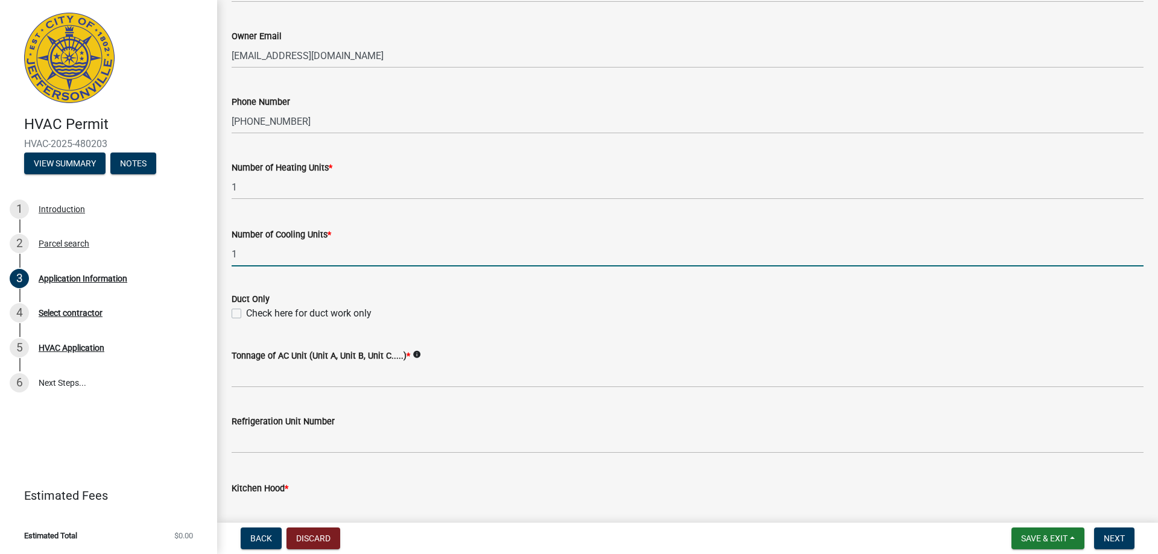
scroll to position [483, 0]
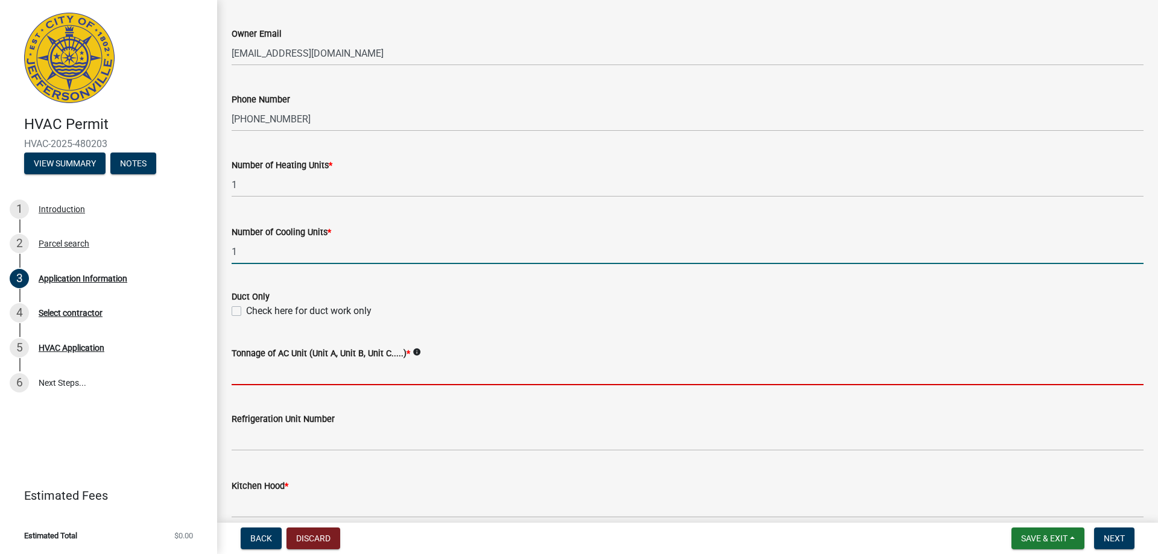
click at [358, 372] on input "Tonnage of AC Unit (Unit A, Unit B, Unit C.....) *" at bounding box center [688, 373] width 912 height 25
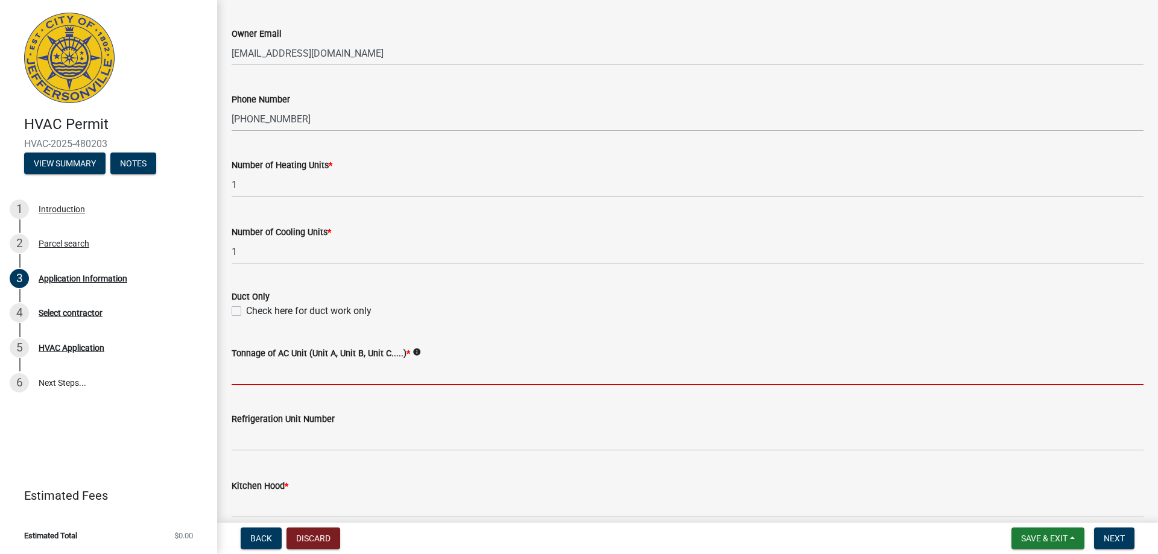
type input "2 1/2 ton"
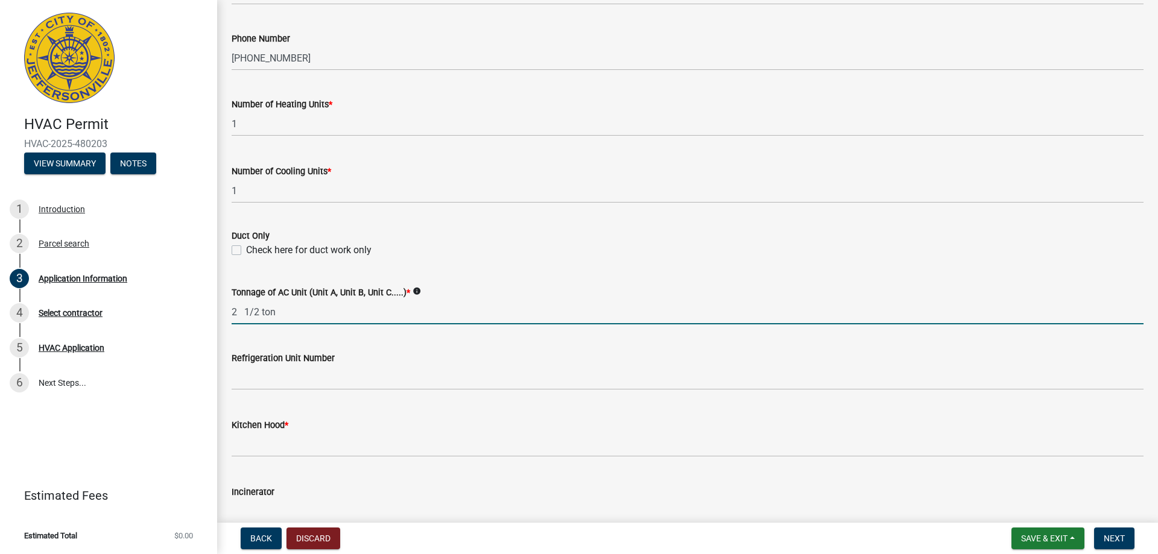
scroll to position [603, 0]
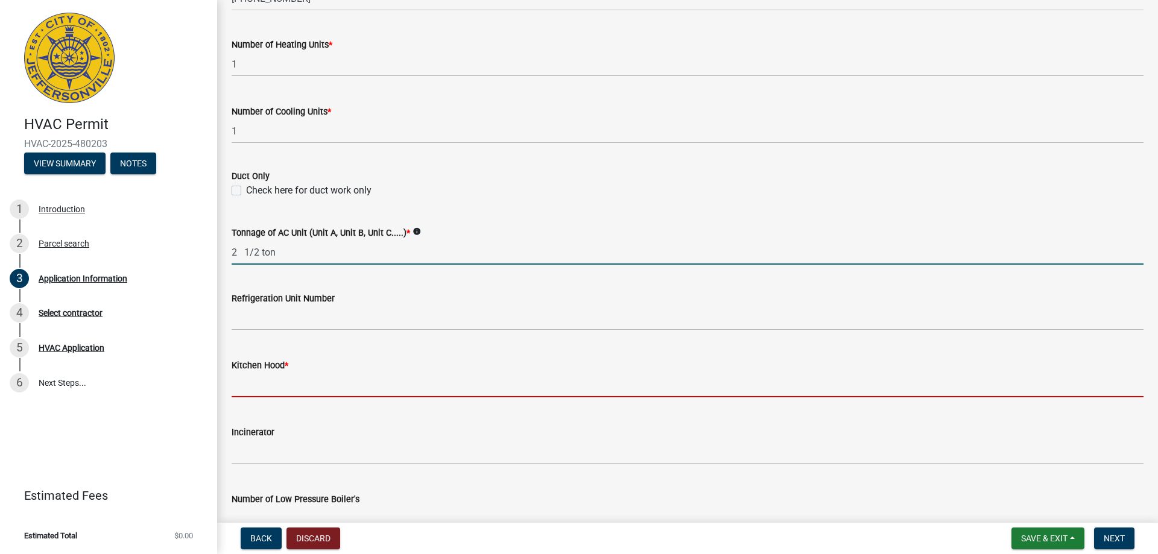
click at [355, 391] on input "text" at bounding box center [688, 385] width 912 height 25
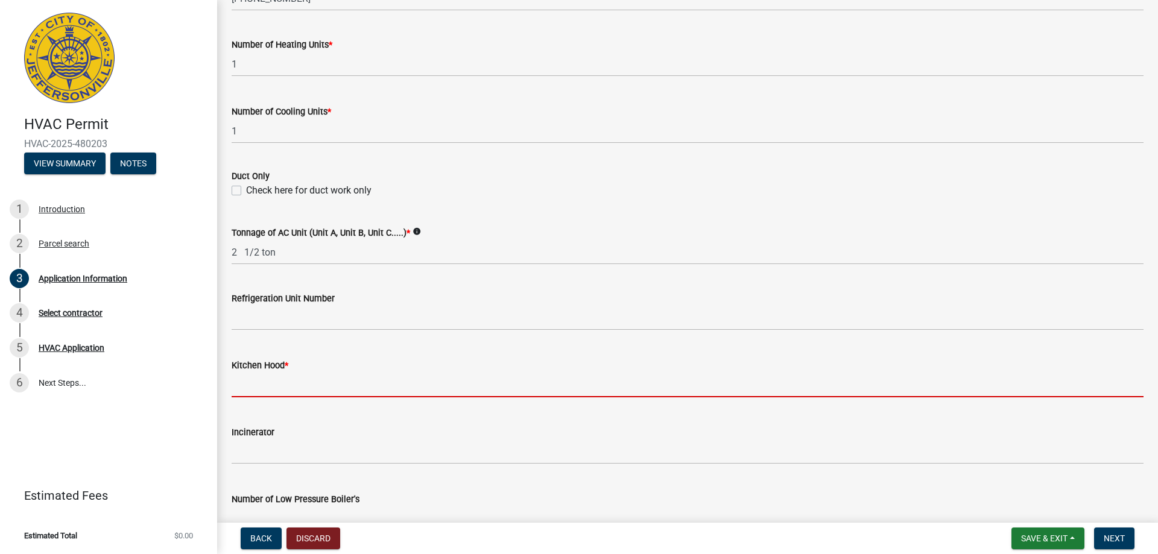
type input "0"
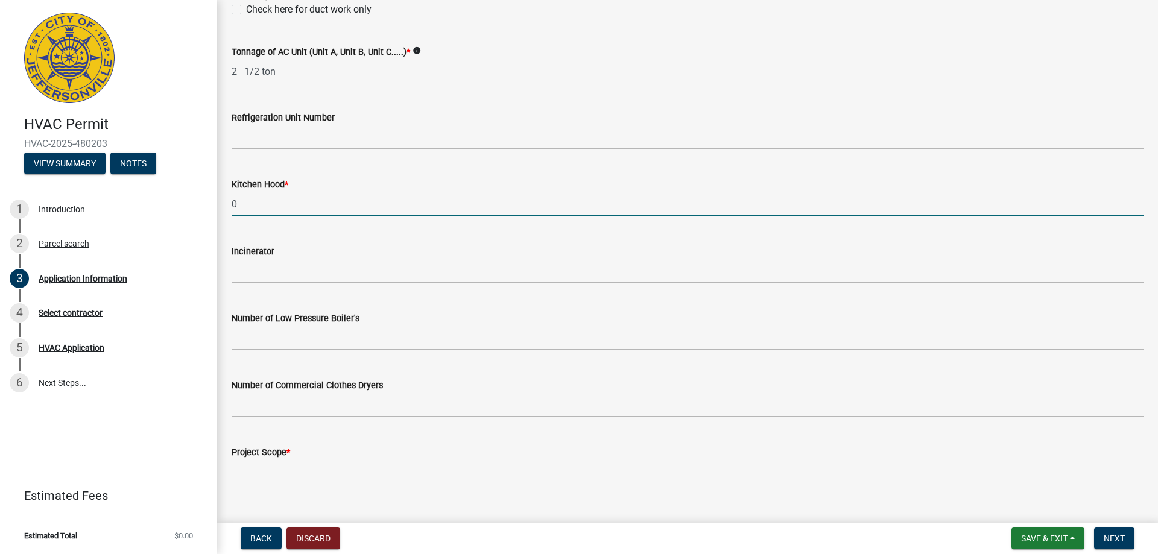
scroll to position [807, 0]
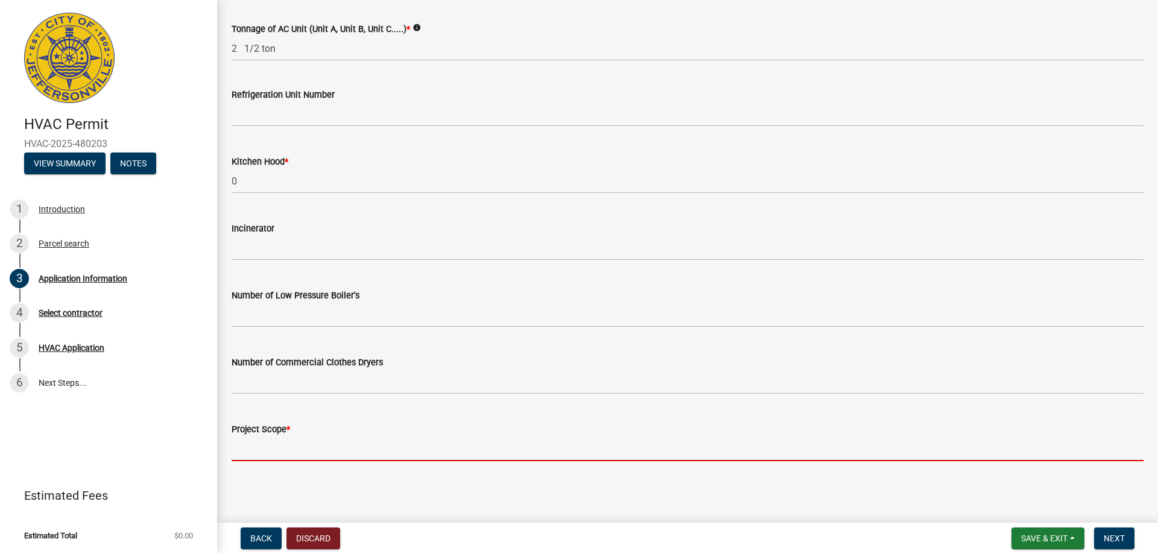
click at [335, 451] on input "Project Scope *" at bounding box center [688, 449] width 912 height 25
type input "replace furnace and ac"
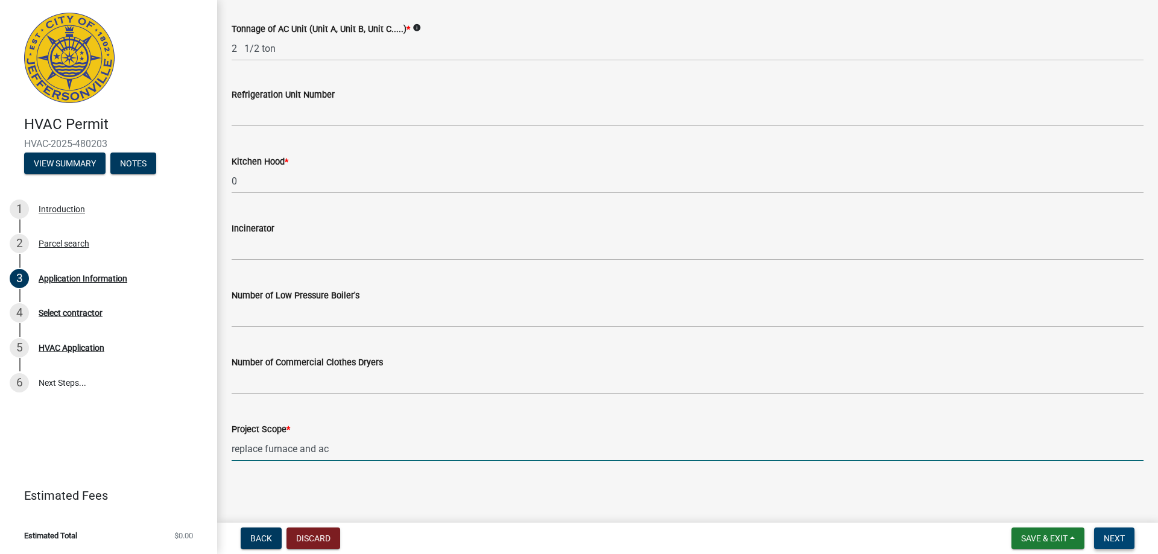
click at [1114, 537] on span "Next" at bounding box center [1114, 539] width 21 height 10
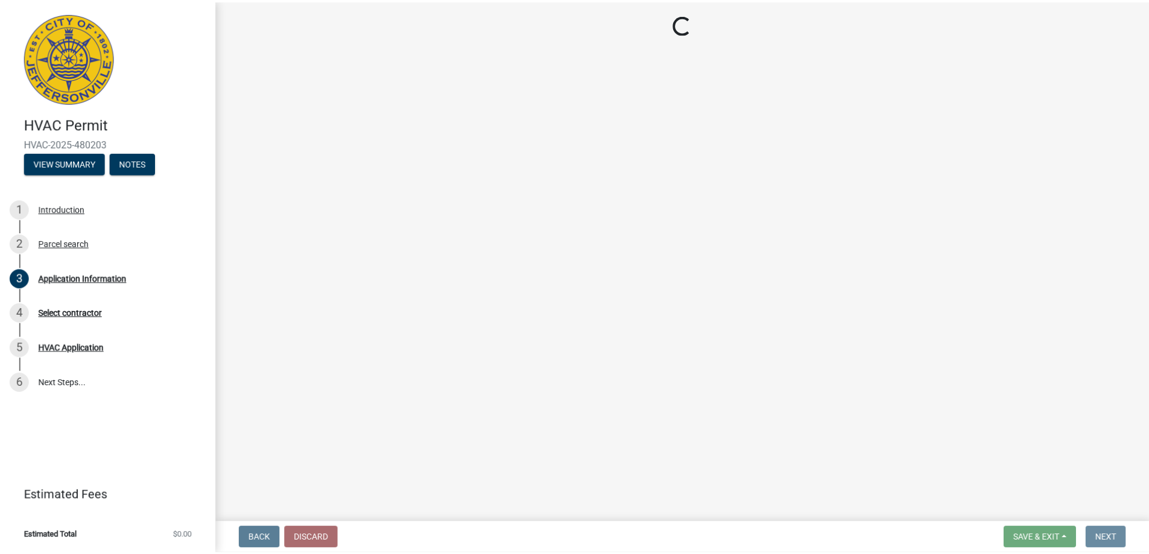
scroll to position [0, 0]
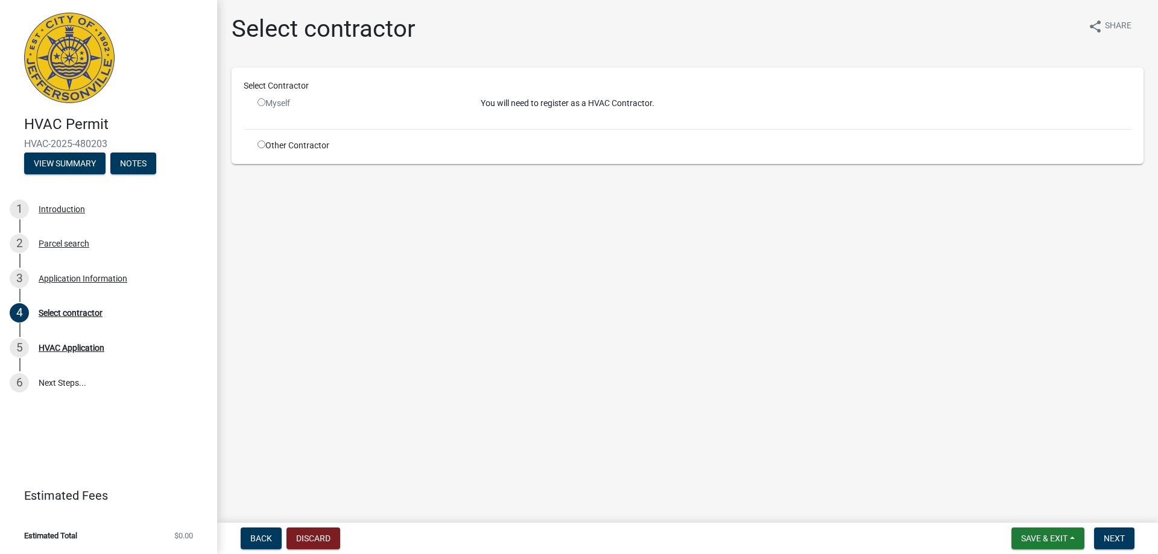
click at [260, 143] on input "radio" at bounding box center [262, 145] width 8 height 8
radio input "true"
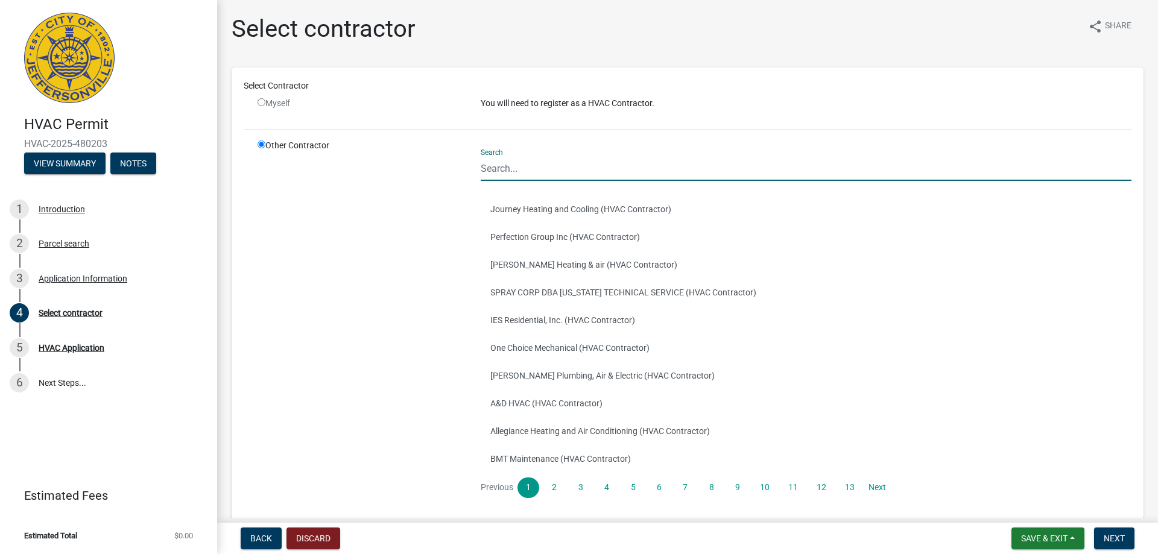
click at [501, 170] on input "Search" at bounding box center [806, 168] width 651 height 25
type input "BJ"
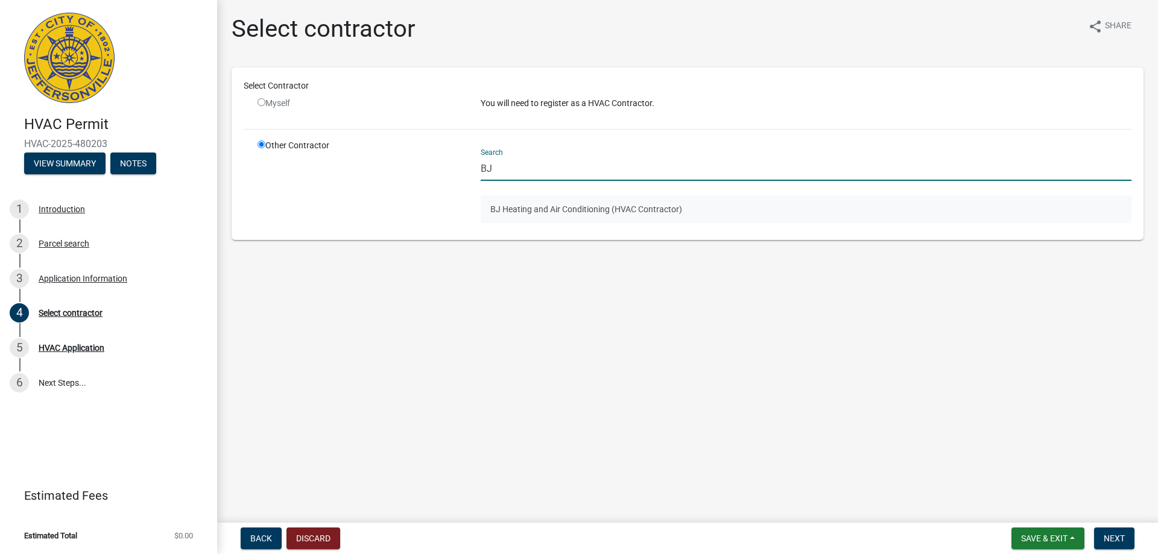
click at [547, 206] on button "BJ Heating and Air Conditioning (HVAC Contractor)" at bounding box center [806, 209] width 651 height 28
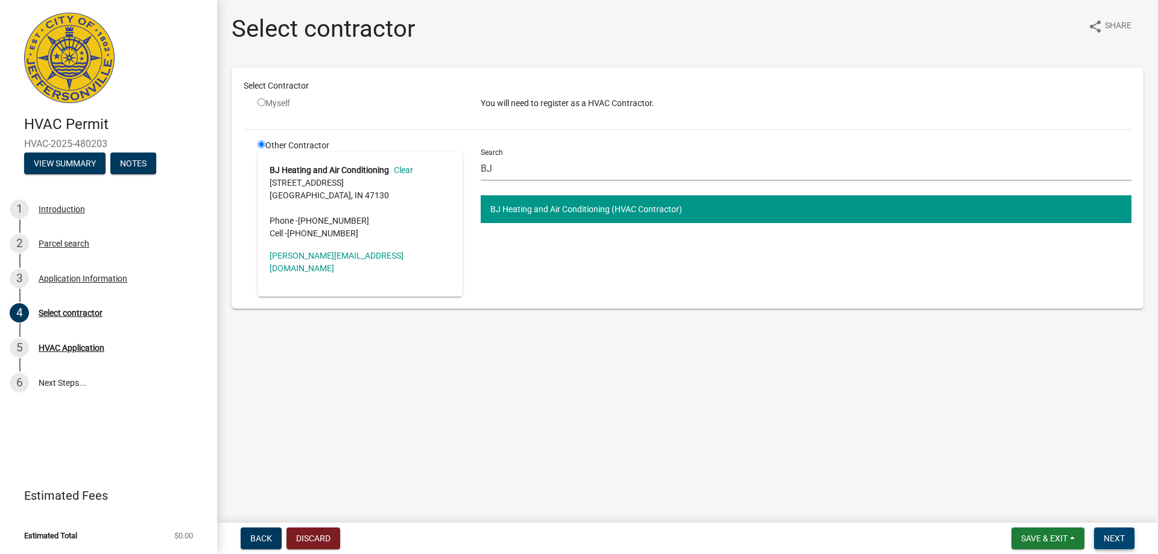
click at [1124, 539] on span "Next" at bounding box center [1114, 539] width 21 height 10
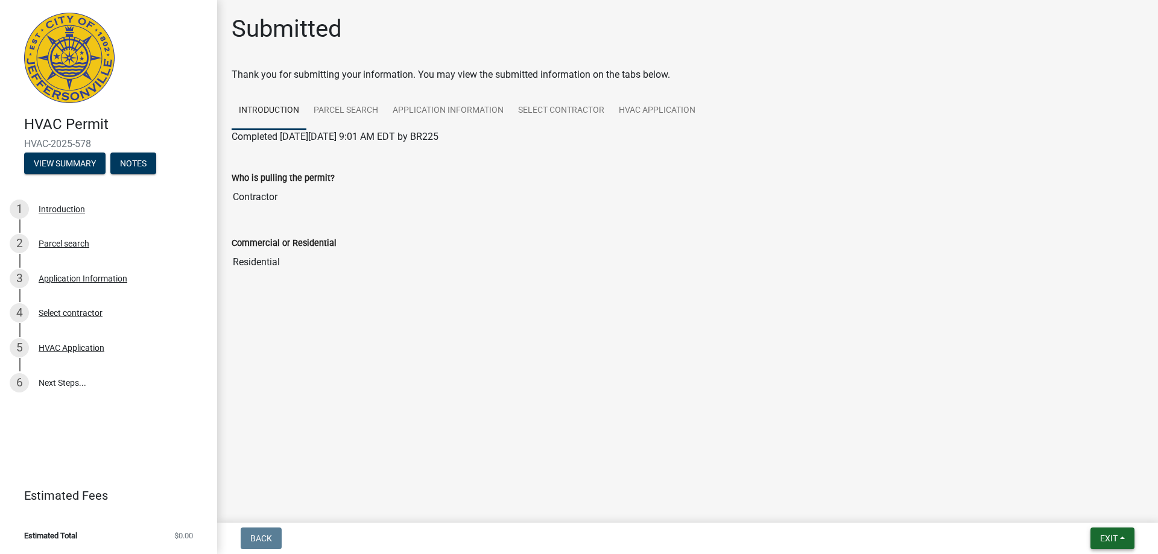
click at [1118, 539] on button "Exit" at bounding box center [1113, 539] width 44 height 22
click at [1063, 507] on button "Save & Exit" at bounding box center [1086, 507] width 97 height 29
